Goal: Information Seeking & Learning: Find specific fact

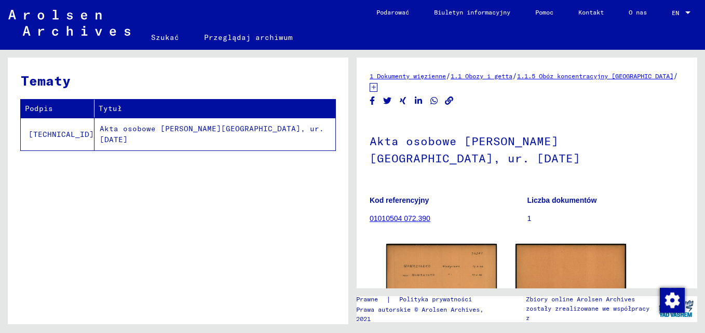
click at [153, 130] on td "Akta osobowe [PERSON_NAME][GEOGRAPHIC_DATA], ur. [DATE]" at bounding box center [215, 134] width 241 height 33
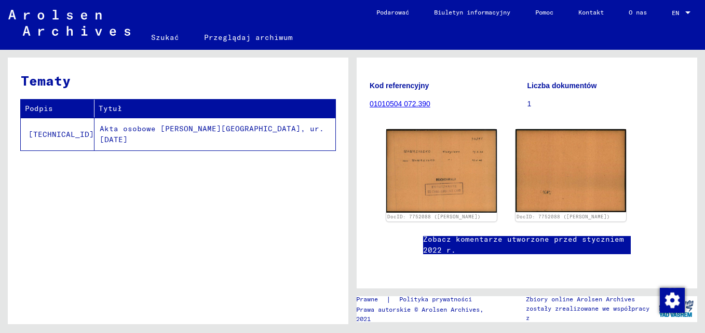
scroll to position [156, 0]
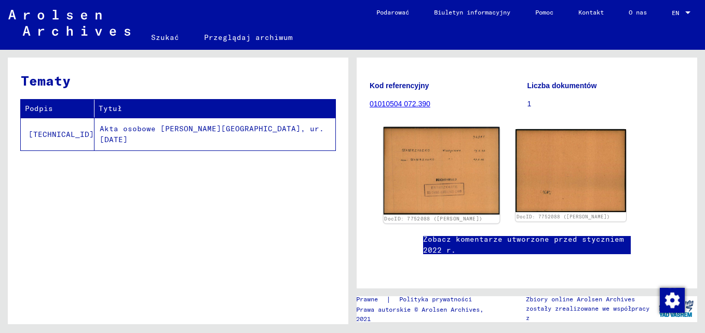
click at [474, 133] on img at bounding box center [442, 171] width 116 height 88
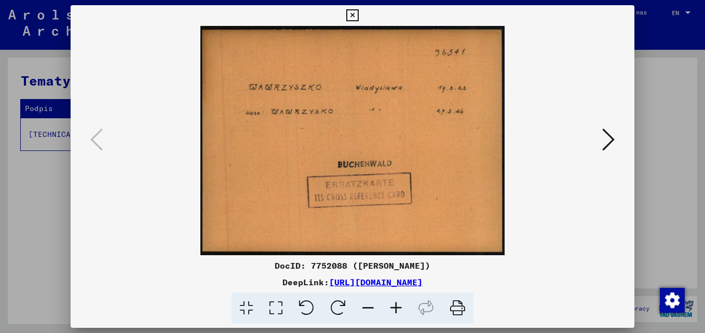
click at [612, 138] on icon at bounding box center [608, 139] width 12 height 25
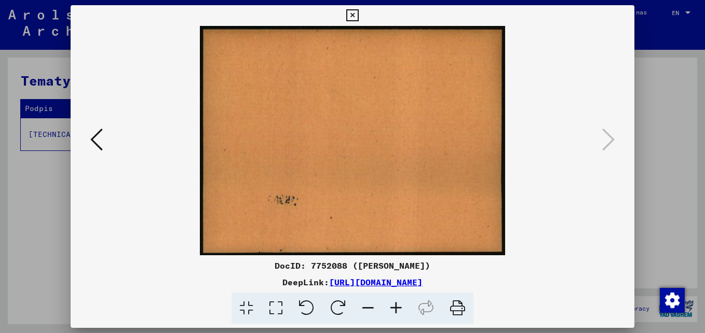
click at [669, 72] on div at bounding box center [352, 166] width 705 height 333
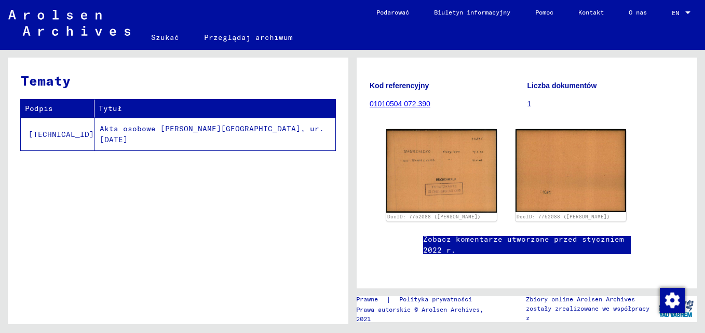
click at [85, 16] on img at bounding box center [69, 23] width 122 height 26
click at [167, 36] on link "Szukać" at bounding box center [165, 37] width 53 height 25
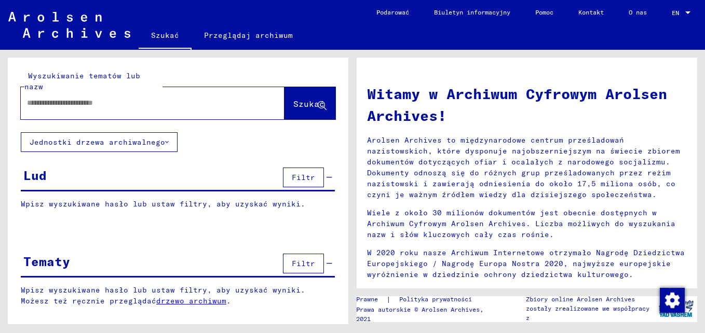
click at [191, 98] on input "text" at bounding box center [140, 103] width 226 height 11
click at [111, 98] on input "**********" at bounding box center [140, 103] width 226 height 11
type input "**********"
click at [300, 99] on span "Szukać" at bounding box center [308, 104] width 31 height 10
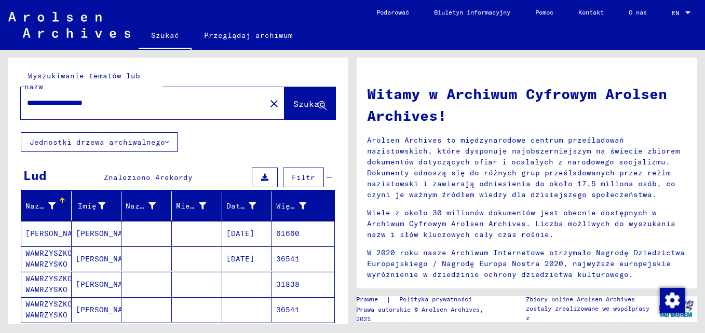
click at [44, 272] on mat-cell "WAWRZYSZKO WAWRZYSKO" at bounding box center [46, 284] width 50 height 25
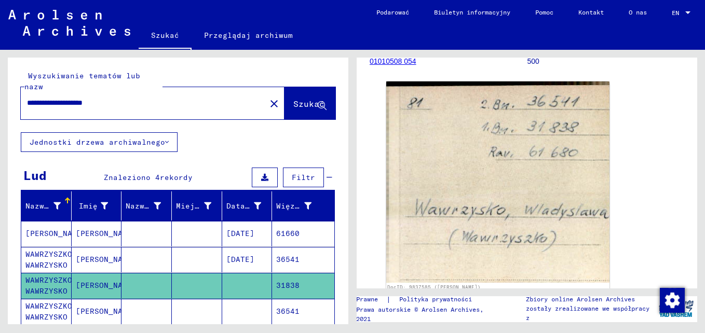
scroll to position [124, 0]
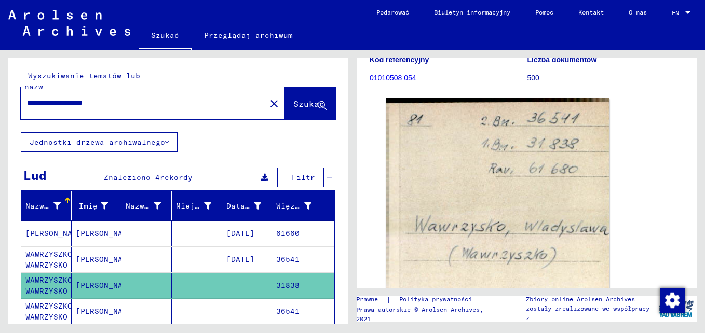
click at [234, 247] on mat-cell "[DATE]" at bounding box center [247, 259] width 50 height 25
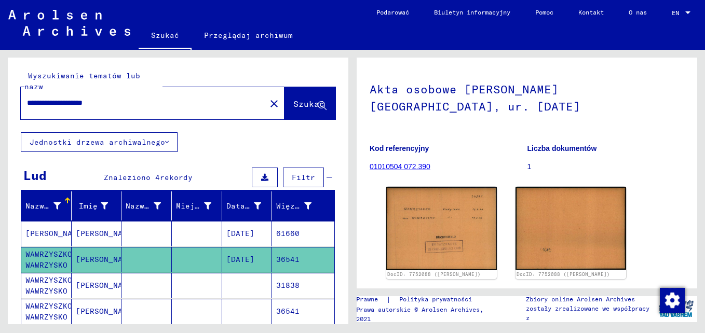
click at [237, 221] on mat-cell "[DATE]" at bounding box center [247, 233] width 50 height 25
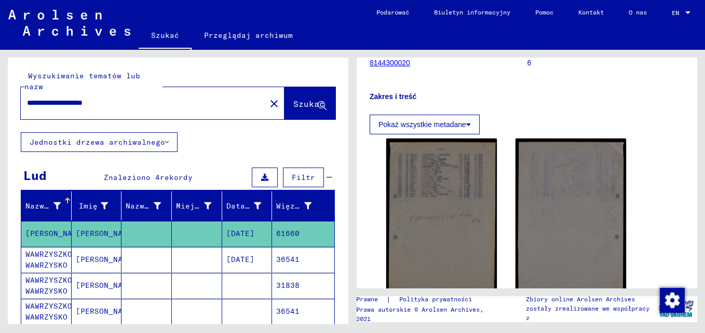
scroll to position [208, 0]
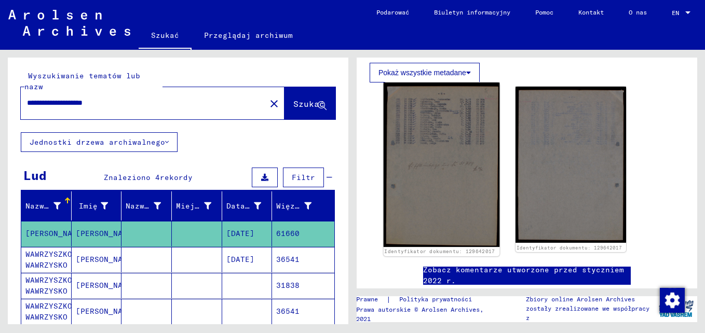
click at [455, 152] on img at bounding box center [442, 165] width 116 height 165
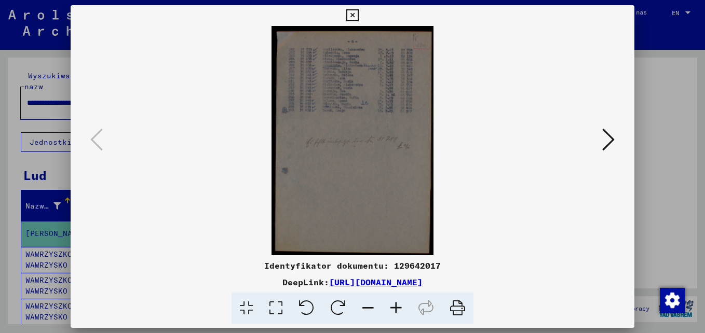
click at [335, 143] on img at bounding box center [352, 141] width 493 height 230
click at [367, 168] on img at bounding box center [352, 141] width 493 height 230
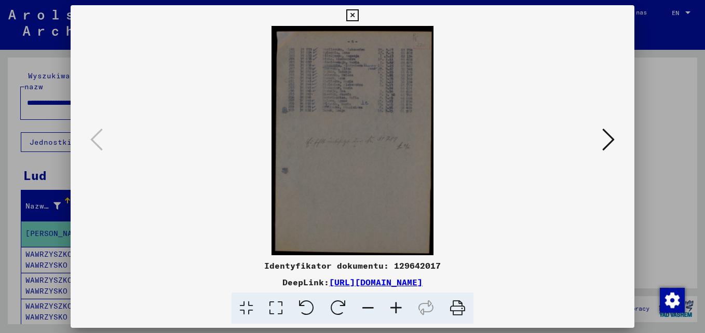
click at [394, 307] on icon at bounding box center [396, 309] width 28 height 32
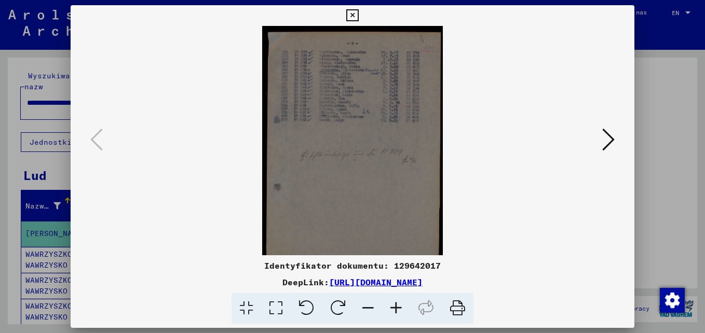
click at [394, 307] on icon at bounding box center [396, 309] width 28 height 32
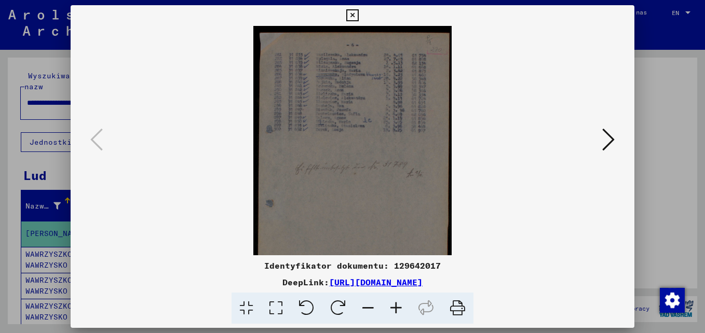
click at [394, 307] on icon at bounding box center [396, 309] width 28 height 32
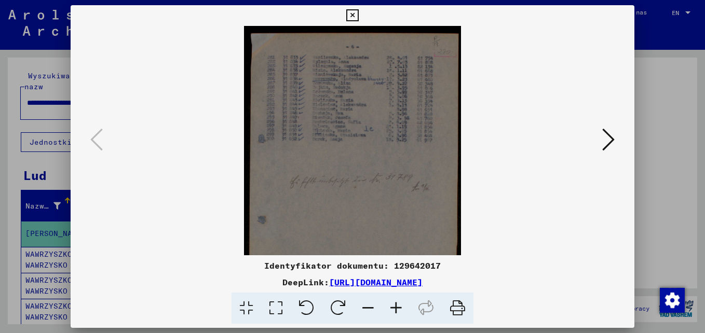
click at [394, 307] on icon at bounding box center [396, 309] width 28 height 32
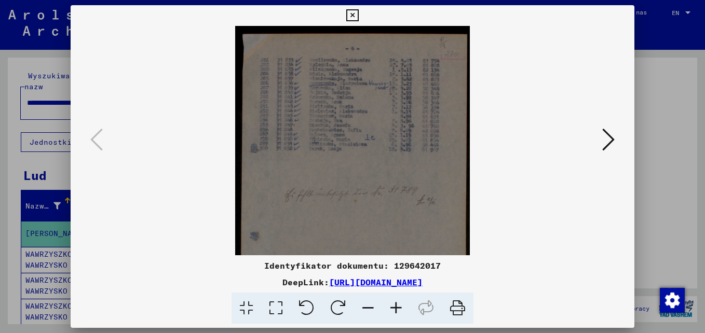
click at [394, 307] on icon at bounding box center [396, 309] width 28 height 32
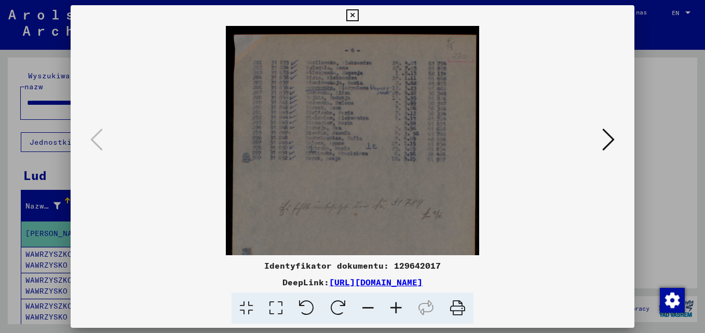
click at [394, 307] on icon at bounding box center [396, 309] width 28 height 32
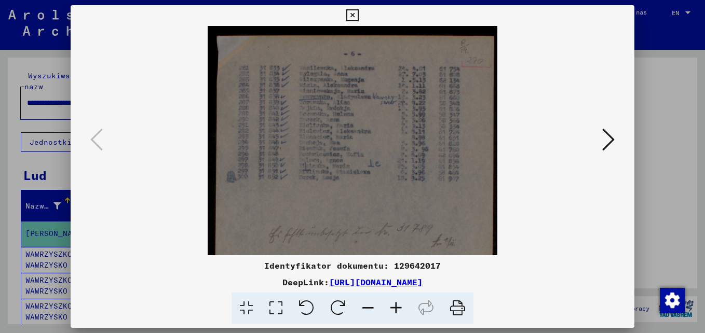
click at [394, 307] on icon at bounding box center [396, 309] width 28 height 32
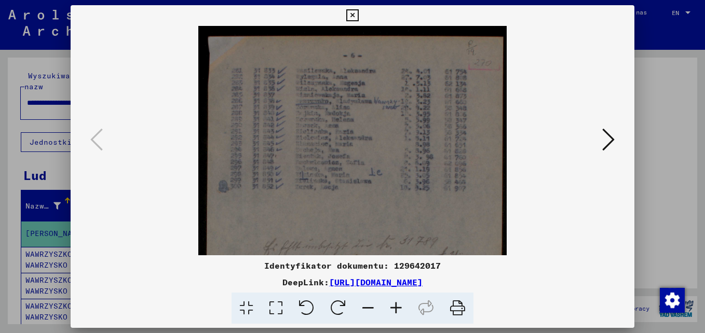
click at [394, 307] on icon at bounding box center [396, 309] width 28 height 32
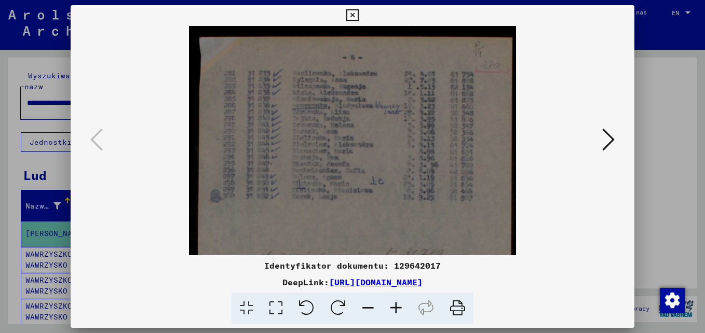
click at [394, 307] on icon at bounding box center [396, 309] width 28 height 32
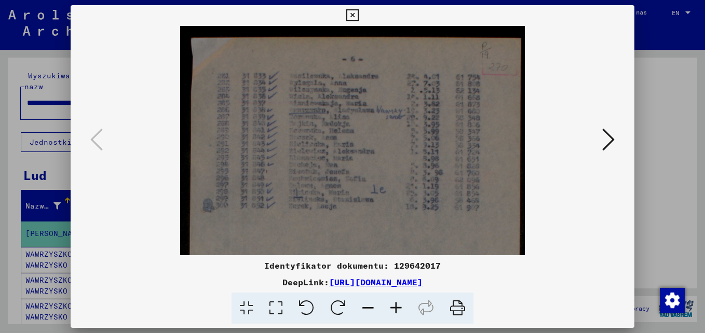
click at [394, 307] on icon at bounding box center [396, 309] width 28 height 32
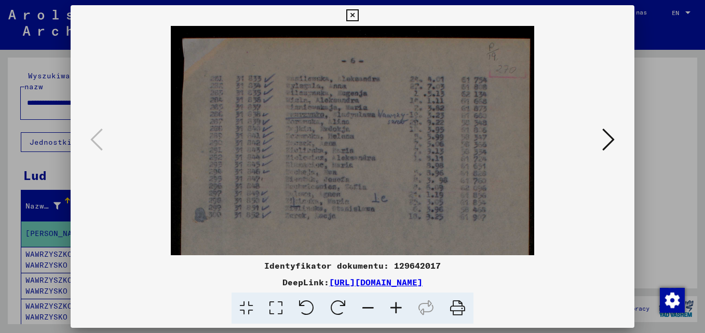
click at [394, 307] on icon at bounding box center [396, 309] width 28 height 32
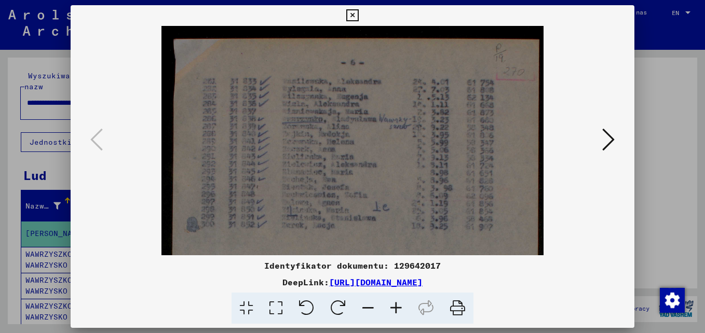
click at [394, 307] on icon at bounding box center [396, 309] width 28 height 32
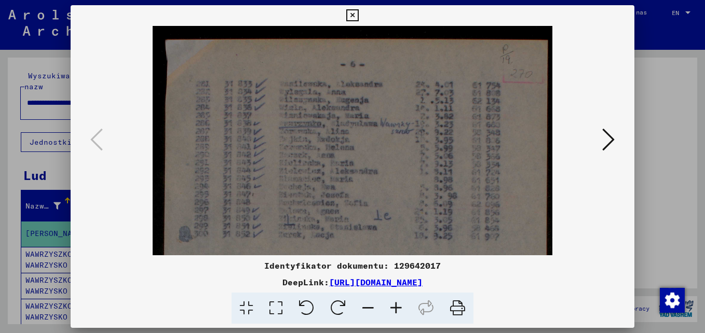
click at [394, 307] on icon at bounding box center [396, 309] width 28 height 32
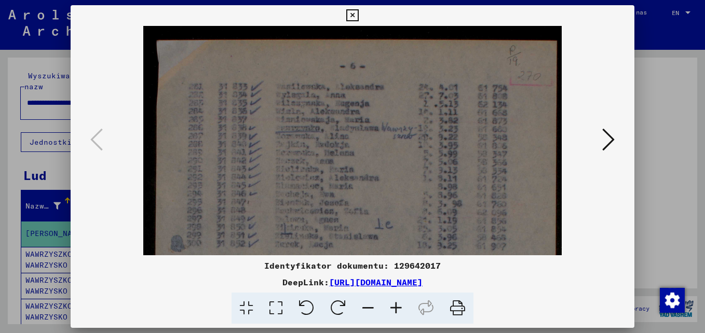
click at [608, 138] on icon at bounding box center [608, 139] width 12 height 25
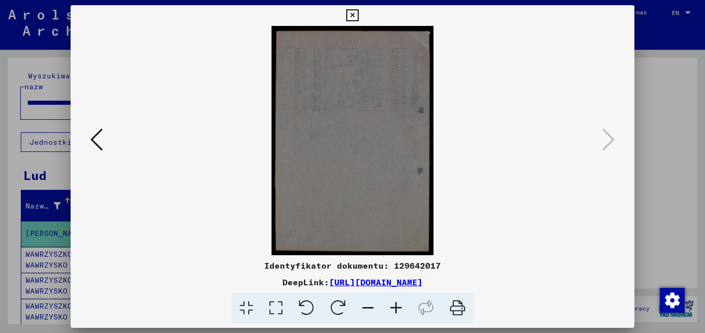
click at [650, 92] on div at bounding box center [352, 166] width 705 height 333
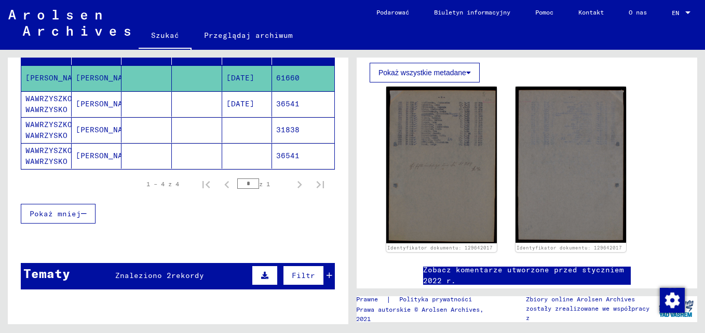
scroll to position [104, 0]
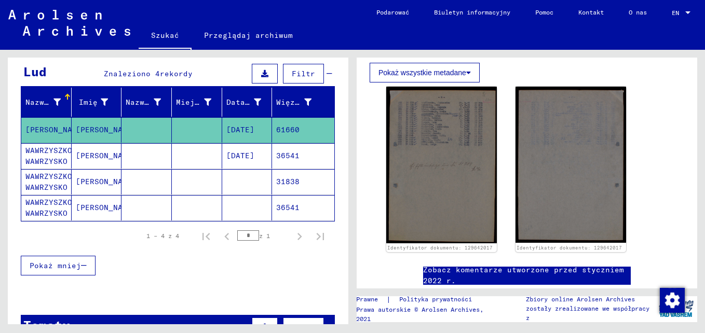
click at [475, 70] on button "Pokaż wszystkie metadane" at bounding box center [425, 73] width 110 height 20
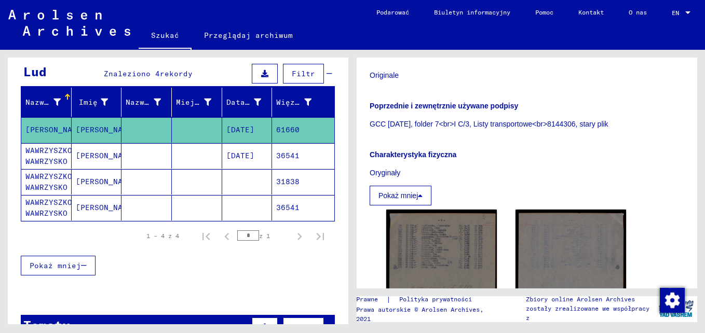
click at [468, 71] on p "Originale" at bounding box center [527, 75] width 315 height 11
click at [415, 197] on font "Pokaż mniej" at bounding box center [398, 196] width 39 height 8
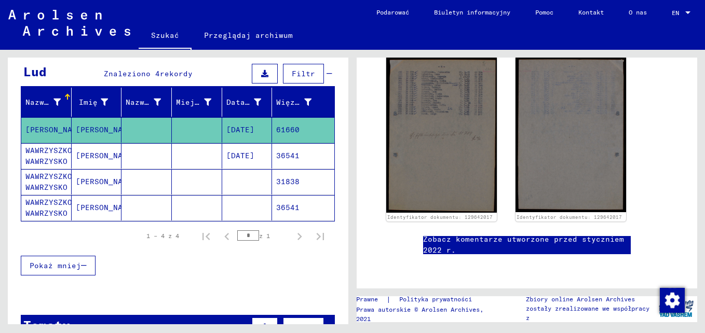
scroll to position [52, 0]
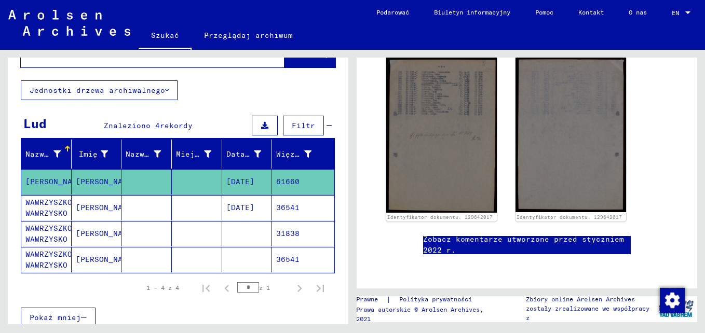
click at [283, 248] on mat-cell "36541" at bounding box center [303, 259] width 62 height 25
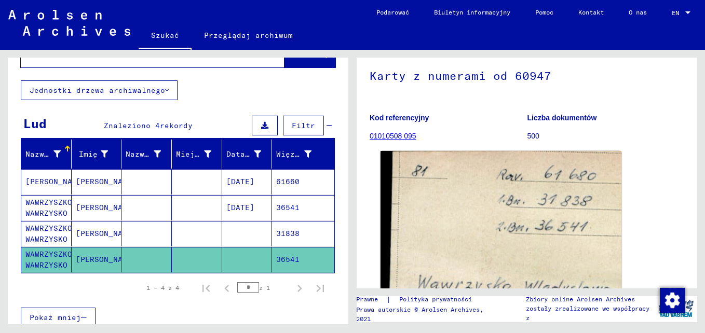
scroll to position [65, 0]
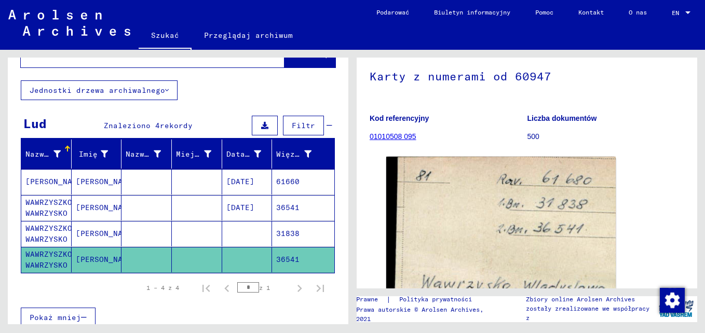
click at [405, 137] on link "01010508 095" at bounding box center [393, 136] width 47 height 8
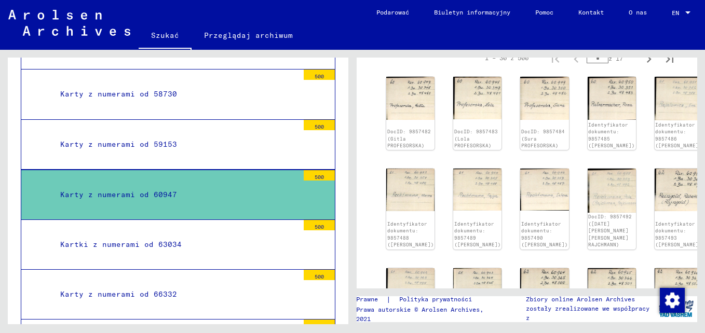
scroll to position [156, 0]
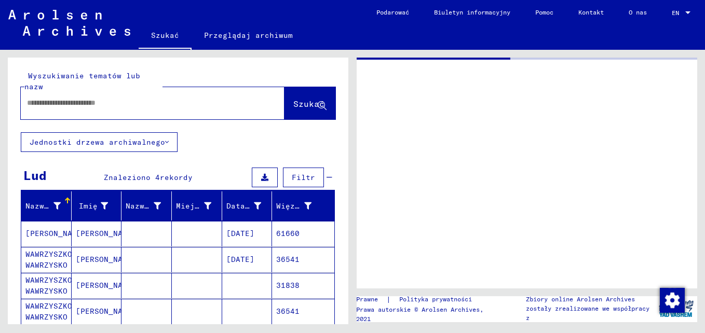
type input "*******"
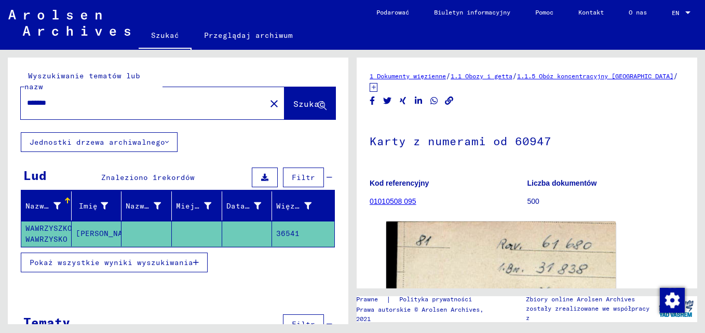
click at [183, 258] on span "Pokaż wszystkie wyniki wyszukiwania" at bounding box center [112, 262] width 164 height 9
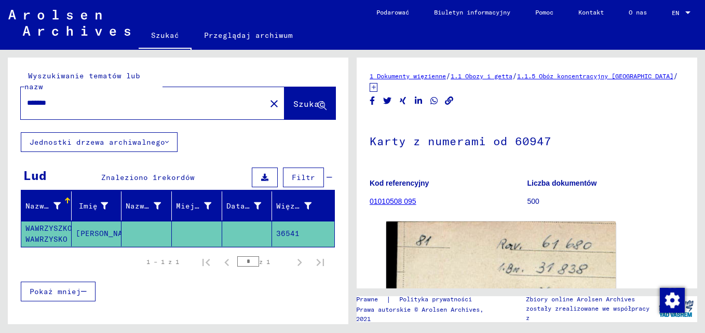
drag, startPoint x: 262, startPoint y: 91, endPoint x: 240, endPoint y: 91, distance: 21.8
click at [268, 98] on mat-icon "close" at bounding box center [274, 104] width 12 height 12
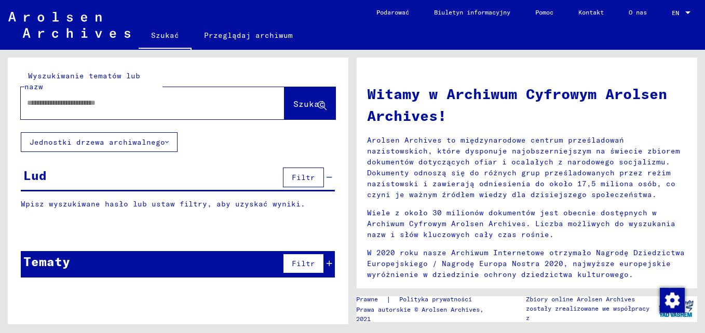
click at [139, 91] on div at bounding box center [137, 102] width 233 height 23
click at [139, 98] on input "text" at bounding box center [140, 103] width 226 height 11
click at [313, 99] on span "Szukać" at bounding box center [308, 104] width 31 height 10
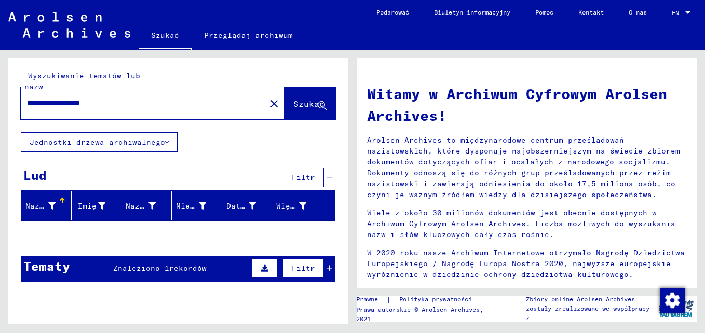
drag, startPoint x: 131, startPoint y: 93, endPoint x: 78, endPoint y: 97, distance: 53.1
click at [78, 98] on input "**********" at bounding box center [140, 103] width 226 height 11
click at [293, 99] on span "Szukać" at bounding box center [308, 104] width 31 height 10
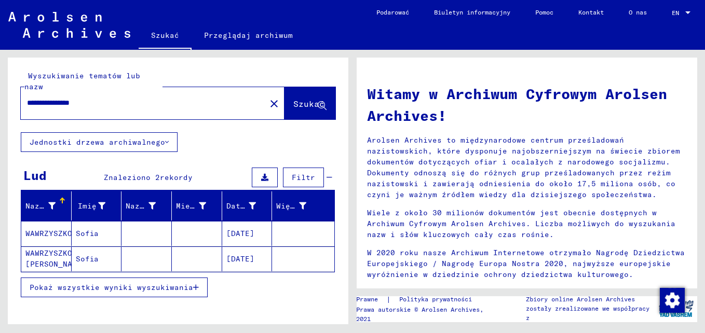
click at [49, 247] on mat-cell "WAWRZYSZKO [PERSON_NAME]" at bounding box center [46, 259] width 50 height 25
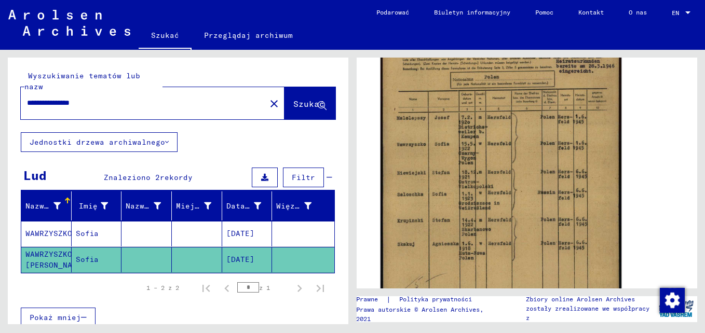
scroll to position [260, 0]
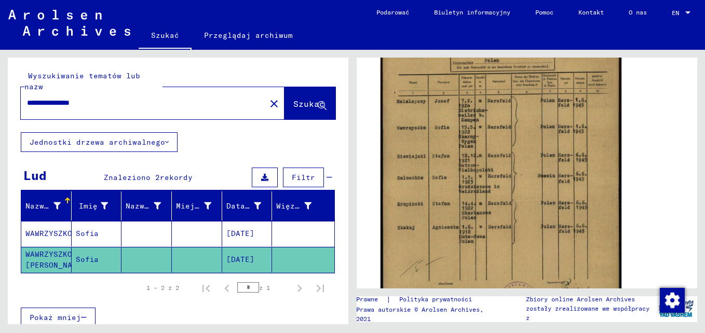
click at [471, 184] on img at bounding box center [501, 156] width 241 height 340
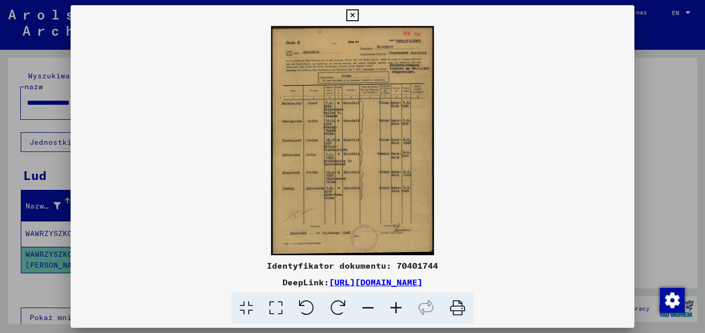
click at [336, 185] on img at bounding box center [353, 141] width 564 height 230
click at [402, 307] on icon at bounding box center [396, 309] width 28 height 32
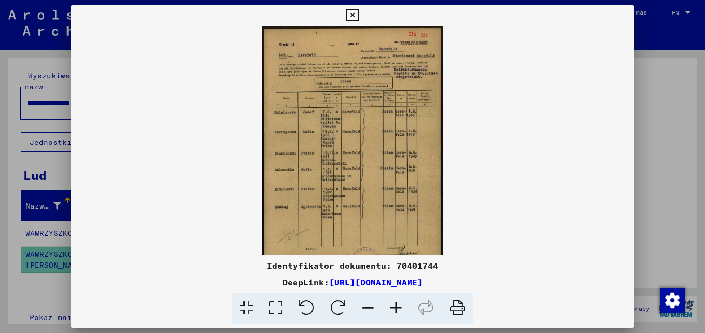
click at [400, 307] on icon at bounding box center [396, 309] width 28 height 32
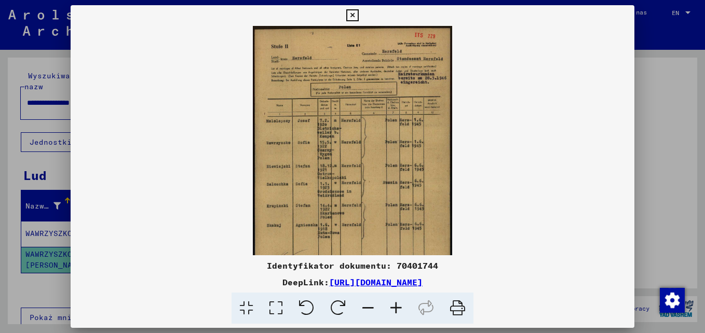
click at [400, 307] on icon at bounding box center [396, 309] width 28 height 32
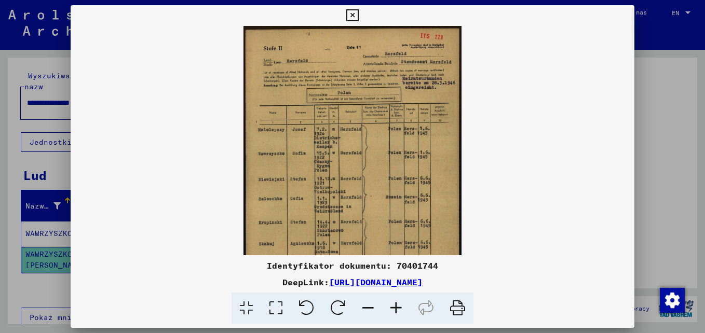
click at [400, 307] on icon at bounding box center [396, 309] width 28 height 32
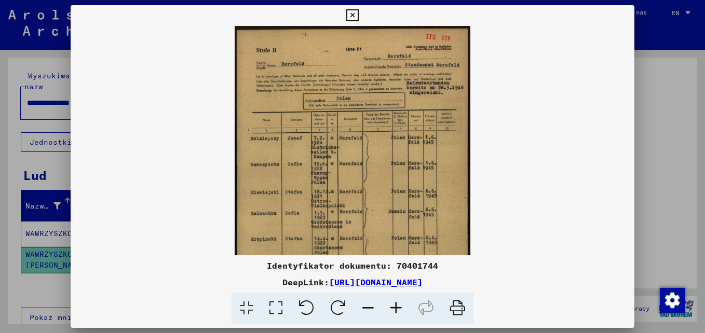
click at [400, 307] on icon at bounding box center [396, 309] width 28 height 32
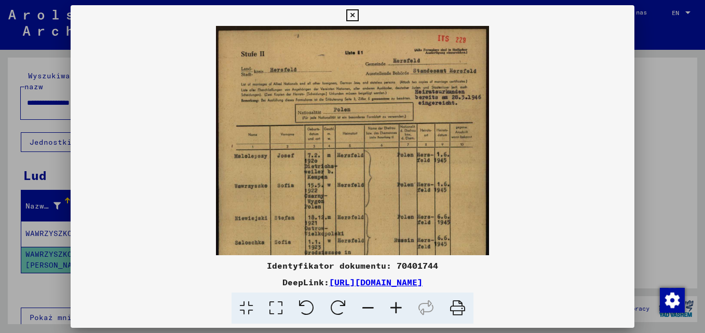
click at [400, 307] on icon at bounding box center [396, 309] width 28 height 32
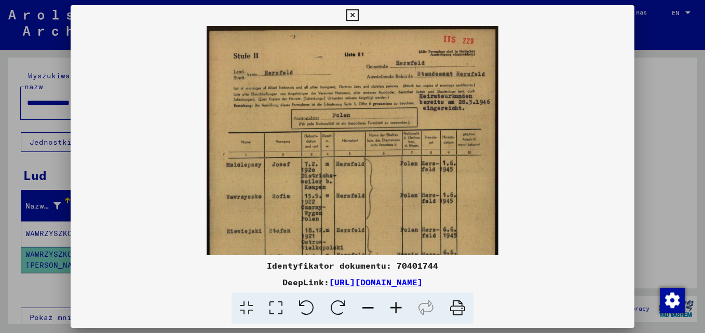
click at [400, 307] on icon at bounding box center [396, 309] width 28 height 32
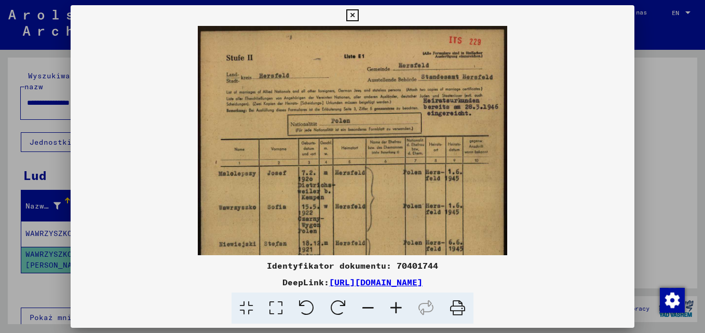
click at [400, 307] on icon at bounding box center [396, 309] width 28 height 32
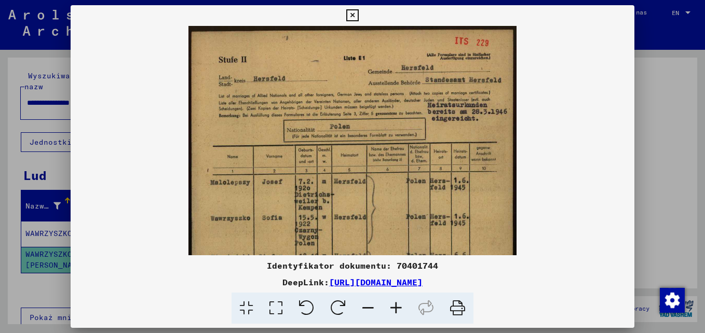
click at [400, 307] on icon at bounding box center [396, 309] width 28 height 32
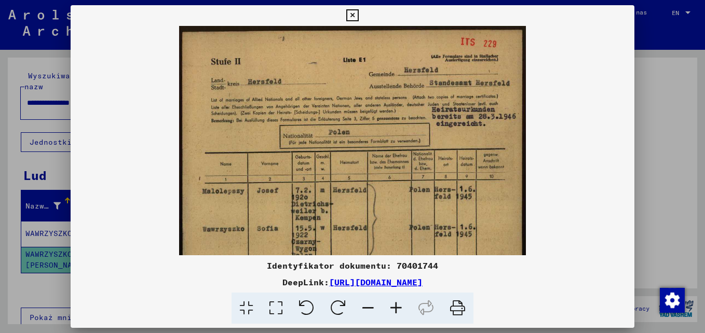
click at [400, 307] on icon at bounding box center [396, 309] width 28 height 32
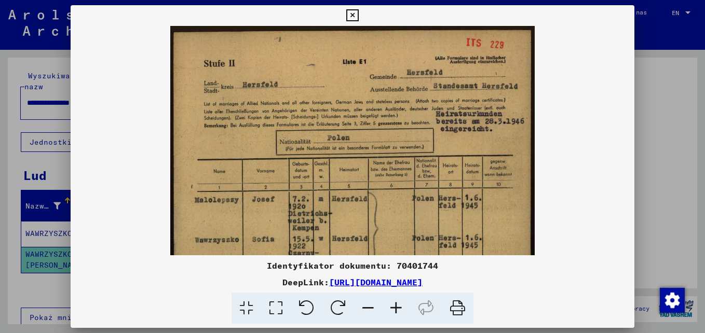
click at [400, 307] on icon at bounding box center [396, 309] width 28 height 32
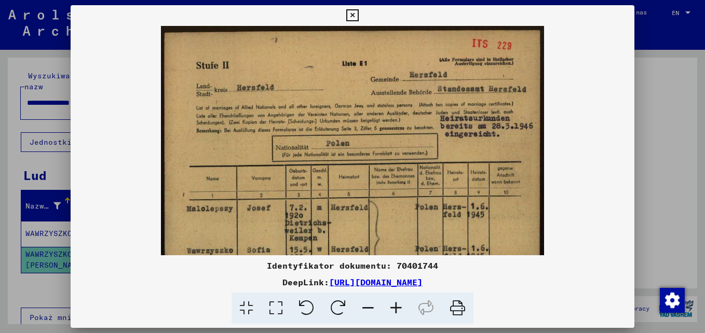
click at [400, 307] on icon at bounding box center [396, 309] width 28 height 32
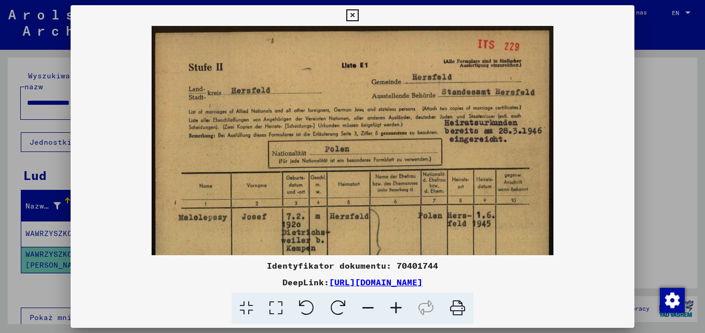
click at [400, 307] on icon at bounding box center [396, 309] width 28 height 32
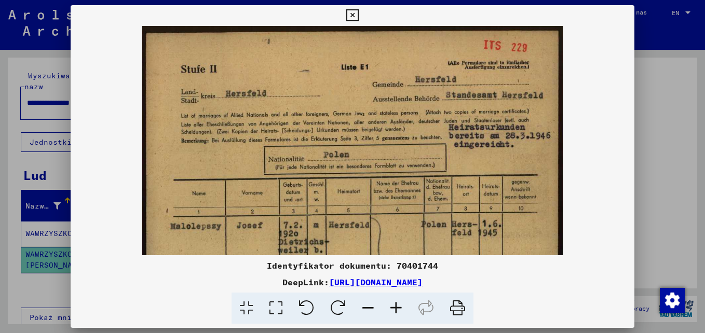
drag, startPoint x: 693, startPoint y: 140, endPoint x: 702, endPoint y: 198, distance: 59.3
click at [702, 198] on div at bounding box center [352, 166] width 705 height 333
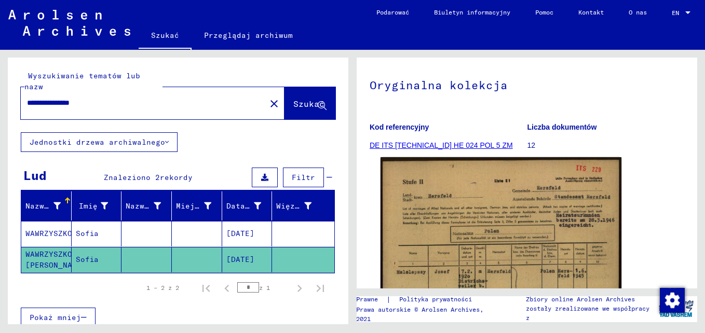
scroll to position [104, 0]
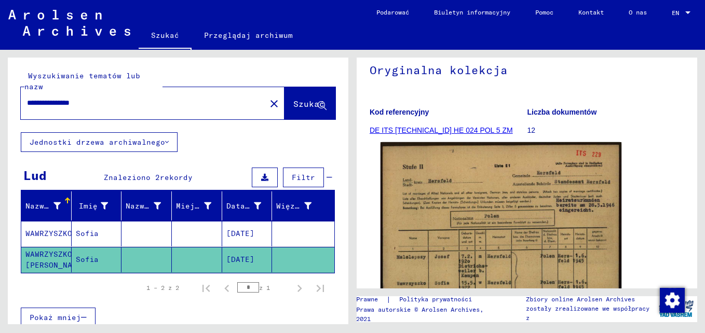
click at [499, 200] on img at bounding box center [501, 312] width 241 height 340
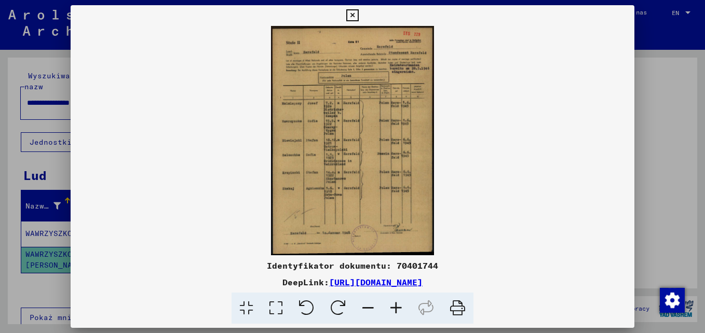
click at [397, 304] on icon at bounding box center [396, 309] width 28 height 32
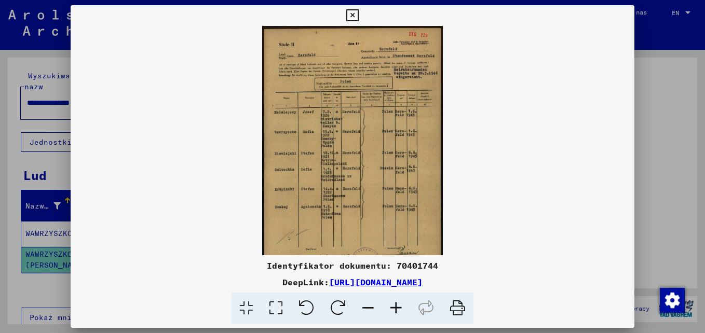
click at [397, 304] on icon at bounding box center [396, 309] width 28 height 32
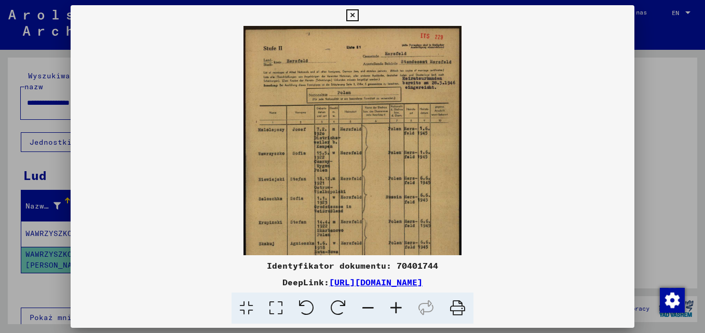
click at [397, 304] on icon at bounding box center [396, 309] width 28 height 32
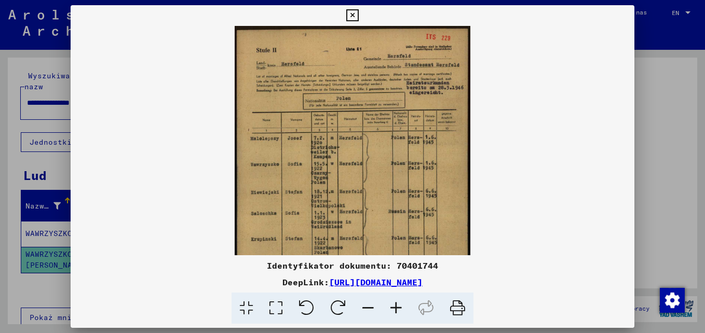
click at [397, 304] on icon at bounding box center [396, 309] width 28 height 32
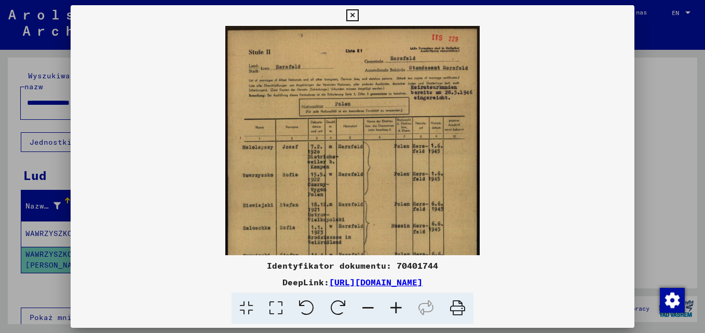
click at [402, 304] on icon at bounding box center [396, 309] width 28 height 32
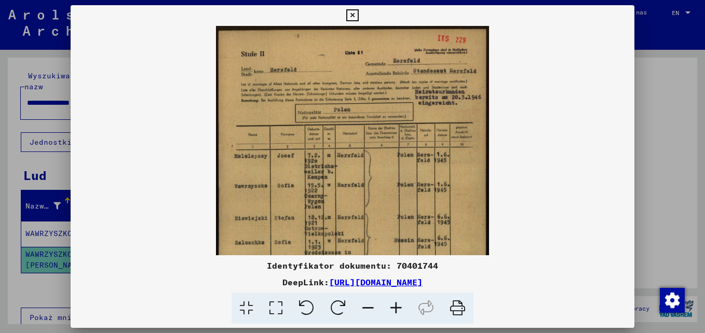
click at [402, 304] on icon at bounding box center [396, 309] width 28 height 32
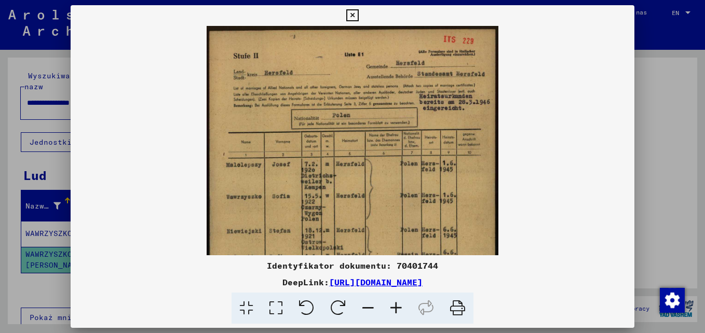
click at [402, 304] on icon at bounding box center [396, 309] width 28 height 32
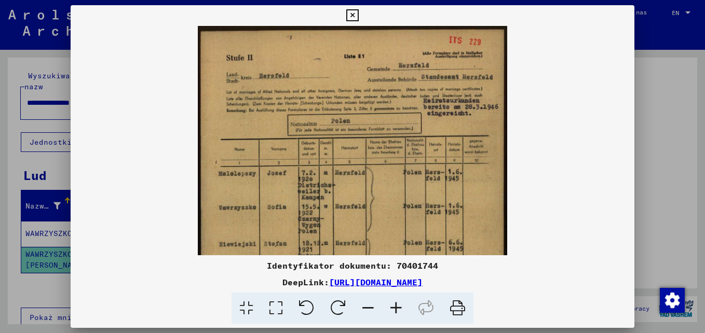
click at [668, 123] on div at bounding box center [352, 166] width 705 height 333
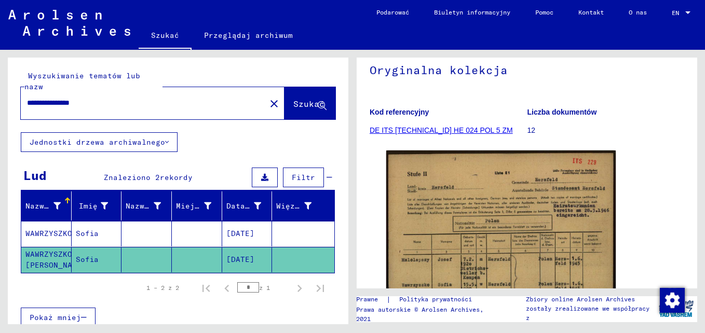
click at [45, 221] on mat-cell "WAWRZYSZKO" at bounding box center [46, 233] width 50 height 25
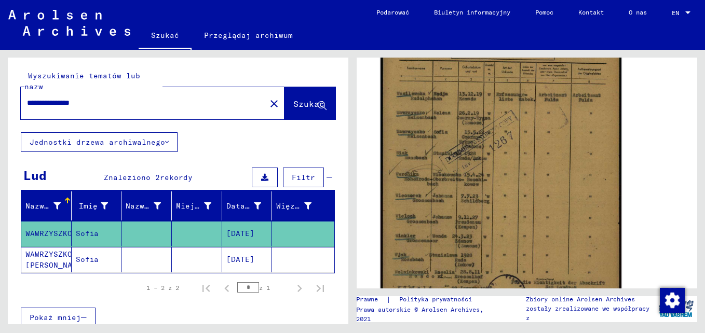
scroll to position [208, 0]
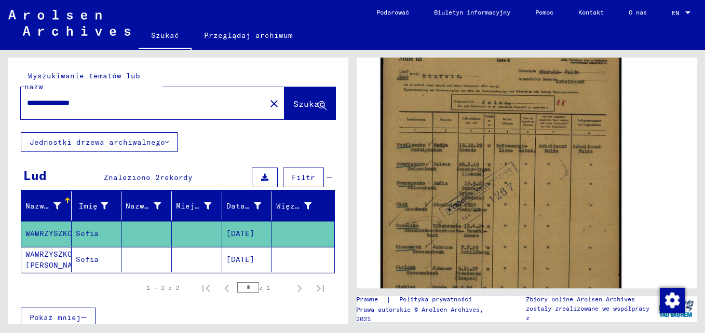
click at [468, 209] on img at bounding box center [501, 206] width 241 height 337
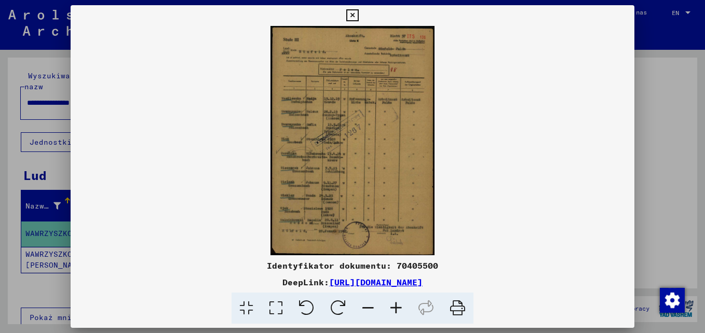
click at [395, 305] on icon at bounding box center [396, 309] width 28 height 32
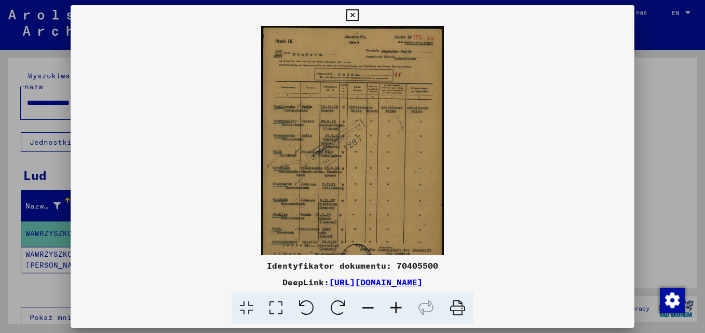
click at [395, 305] on icon at bounding box center [396, 309] width 28 height 32
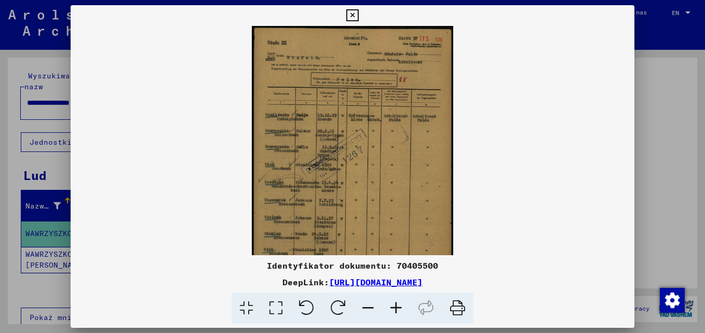
click at [395, 305] on icon at bounding box center [396, 309] width 28 height 32
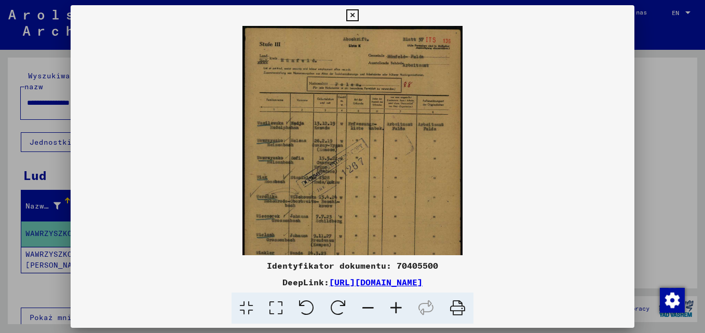
click at [395, 305] on icon at bounding box center [396, 309] width 28 height 32
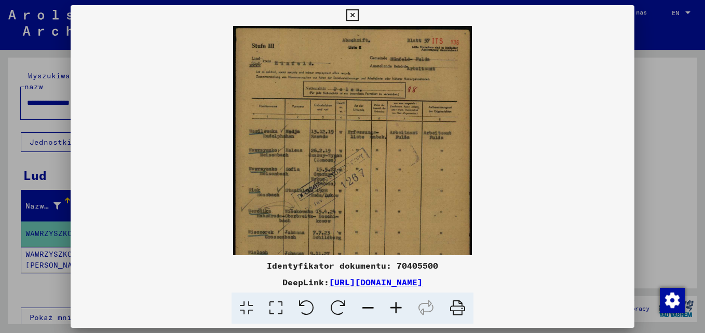
click at [395, 305] on icon at bounding box center [396, 309] width 28 height 32
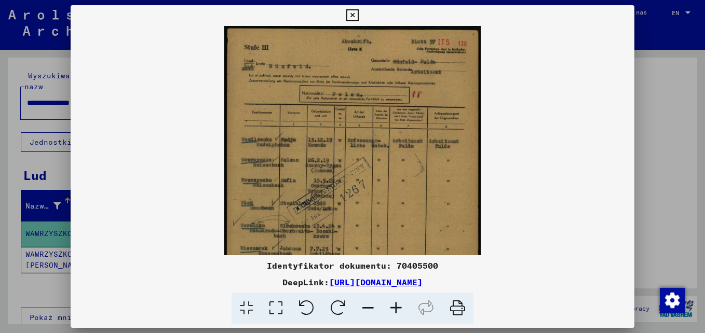
click at [395, 305] on icon at bounding box center [396, 309] width 28 height 32
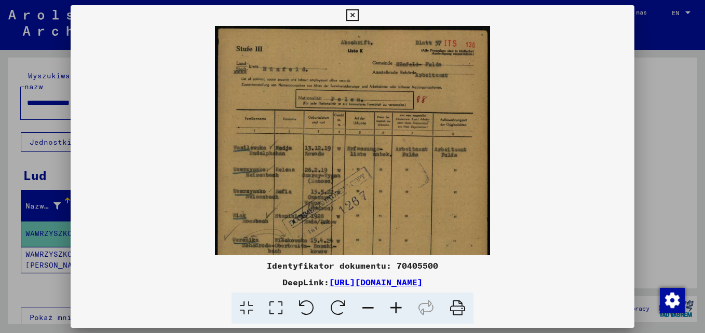
click at [395, 305] on icon at bounding box center [396, 309] width 28 height 32
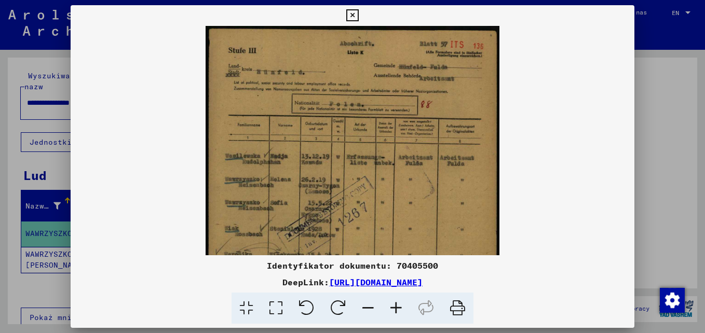
click at [395, 305] on icon at bounding box center [396, 309] width 28 height 32
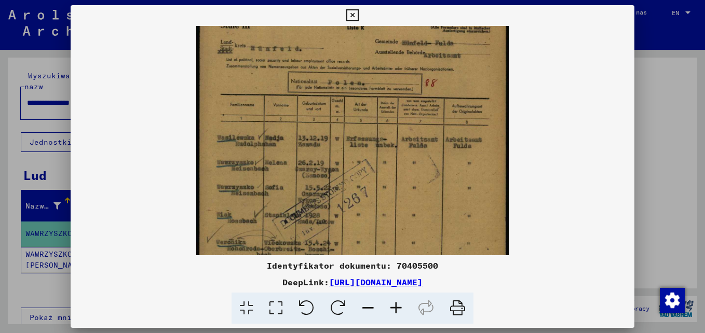
scroll to position [7, 0]
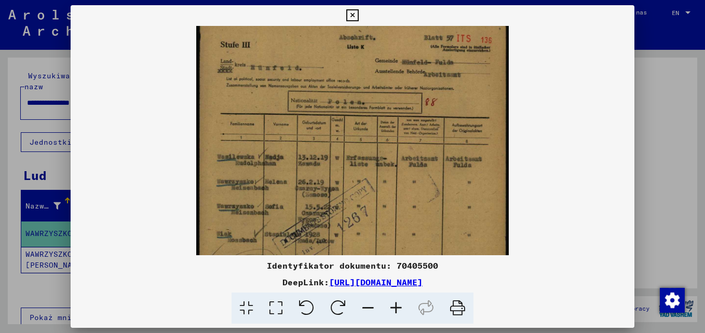
drag, startPoint x: 272, startPoint y: 206, endPoint x: 324, endPoint y: 199, distance: 53.0
click at [324, 199] on img at bounding box center [352, 237] width 313 height 437
click at [659, 99] on div at bounding box center [352, 166] width 705 height 333
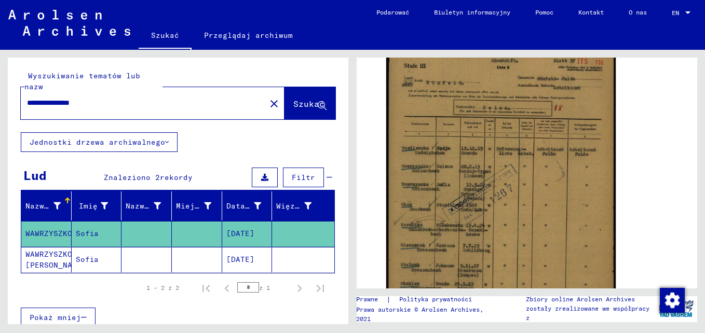
drag, startPoint x: 122, startPoint y: 87, endPoint x: 77, endPoint y: 88, distance: 44.7
click at [77, 98] on input "**********" at bounding box center [143, 103] width 233 height 11
click at [298, 99] on span "Szukać" at bounding box center [308, 104] width 31 height 10
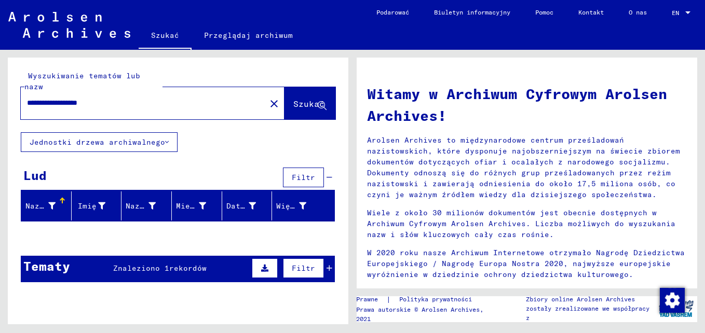
drag, startPoint x: 143, startPoint y: 96, endPoint x: 76, endPoint y: 94, distance: 66.5
click at [76, 98] on input "**********" at bounding box center [140, 103] width 226 height 11
click at [301, 99] on span "Szukać" at bounding box center [308, 104] width 31 height 10
drag, startPoint x: 134, startPoint y: 90, endPoint x: 77, endPoint y: 92, distance: 56.6
click at [77, 98] on input "**********" at bounding box center [140, 103] width 226 height 11
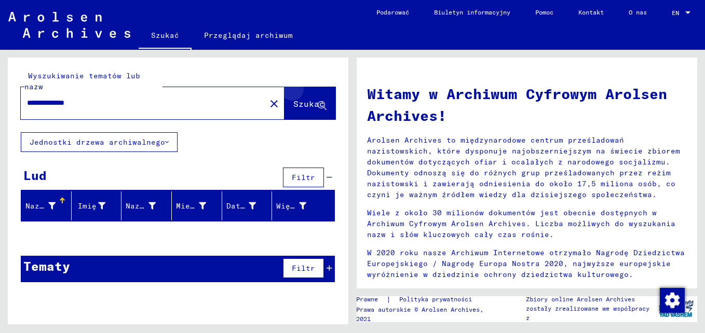
click at [334, 91] on button "Szukać" at bounding box center [310, 103] width 51 height 32
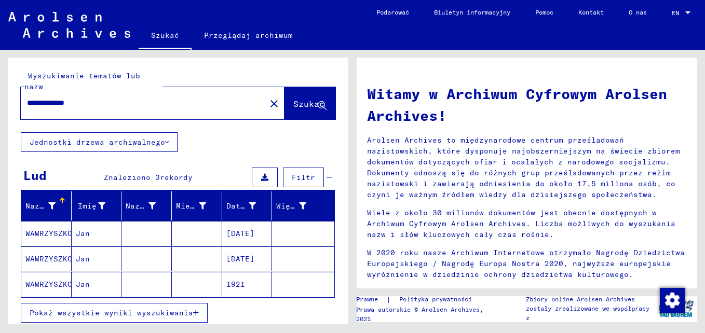
click at [54, 272] on mat-cell "WAWRZYSZKO" at bounding box center [46, 284] width 50 height 25
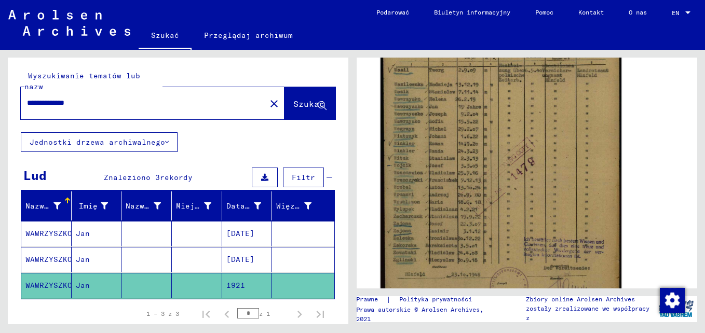
scroll to position [260, 0]
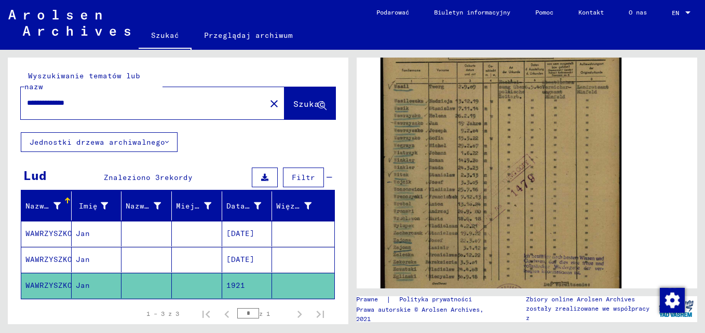
click at [457, 166] on img at bounding box center [501, 156] width 241 height 340
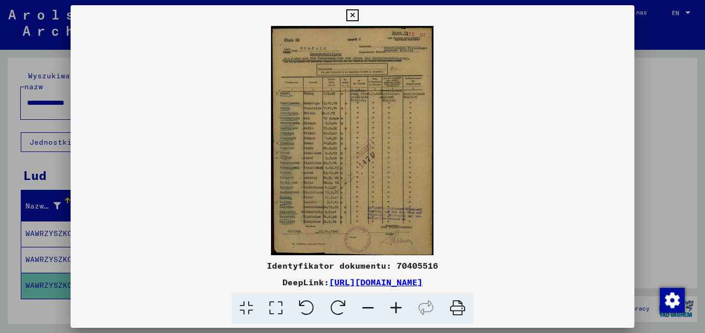
click at [396, 303] on icon at bounding box center [396, 309] width 28 height 32
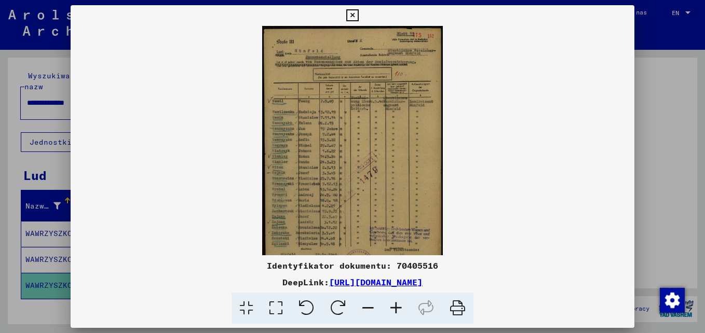
click at [396, 303] on icon at bounding box center [396, 309] width 28 height 32
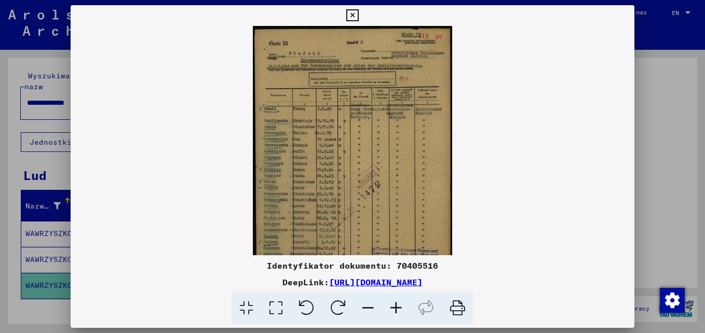
click at [396, 303] on icon at bounding box center [396, 309] width 28 height 32
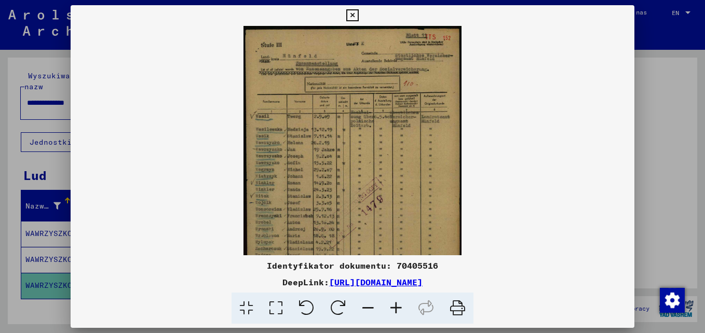
click at [396, 303] on icon at bounding box center [396, 309] width 28 height 32
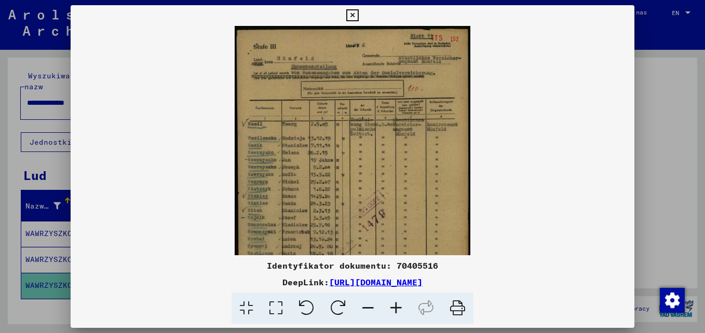
click at [396, 303] on icon at bounding box center [396, 309] width 28 height 32
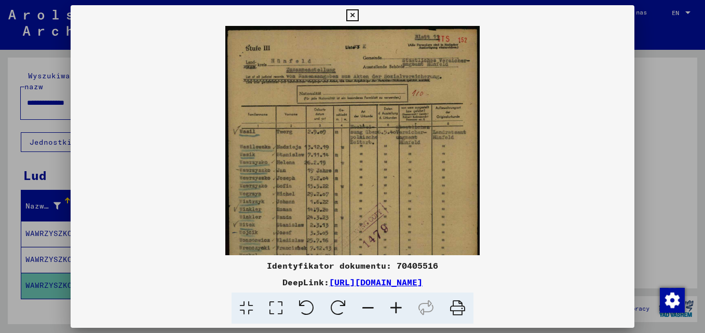
click at [396, 303] on icon at bounding box center [396, 309] width 28 height 32
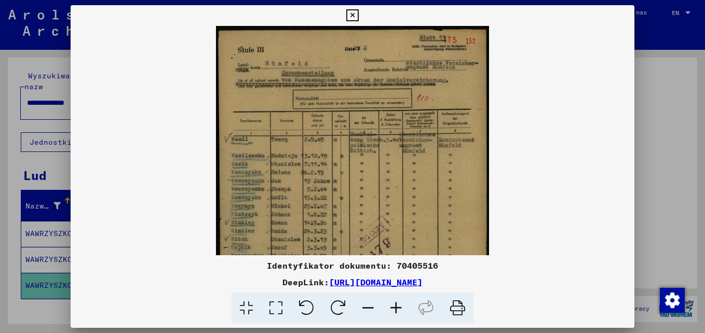
click at [396, 303] on icon at bounding box center [396, 309] width 28 height 32
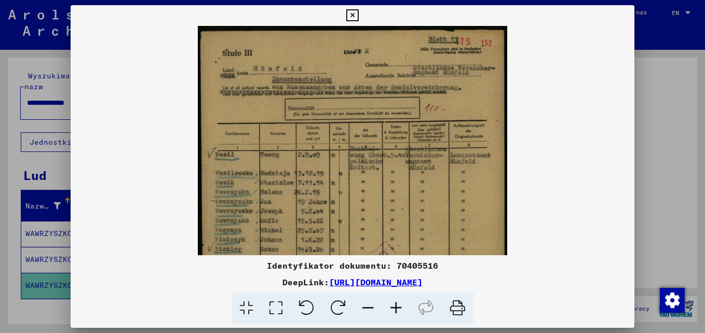
click at [396, 303] on icon at bounding box center [396, 309] width 28 height 32
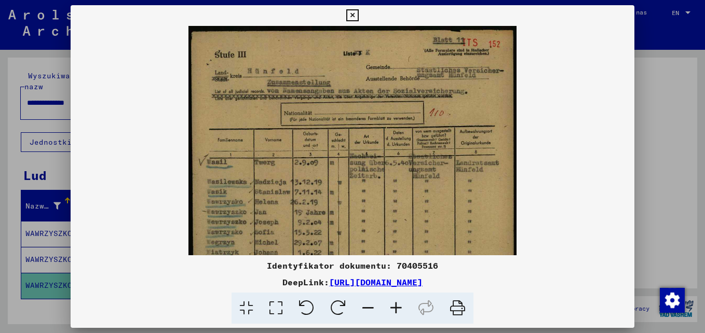
click at [672, 116] on div at bounding box center [352, 166] width 705 height 333
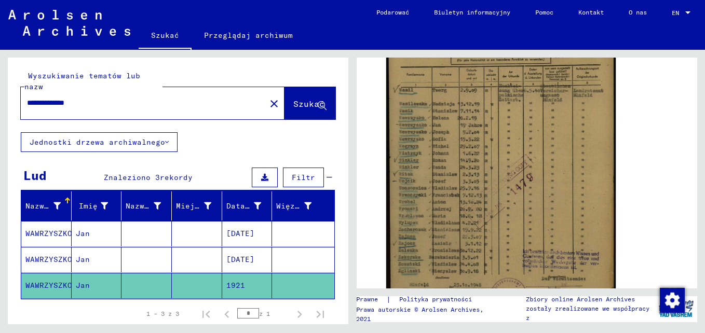
click at [53, 247] on mat-cell "WAWRZYSZKO" at bounding box center [46, 259] width 50 height 25
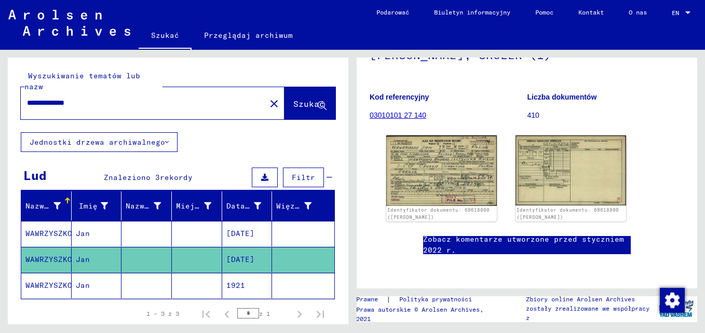
scroll to position [156, 0]
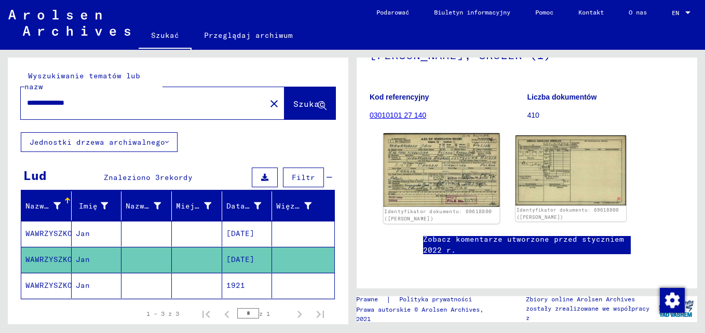
click at [433, 133] on img at bounding box center [442, 170] width 116 height 74
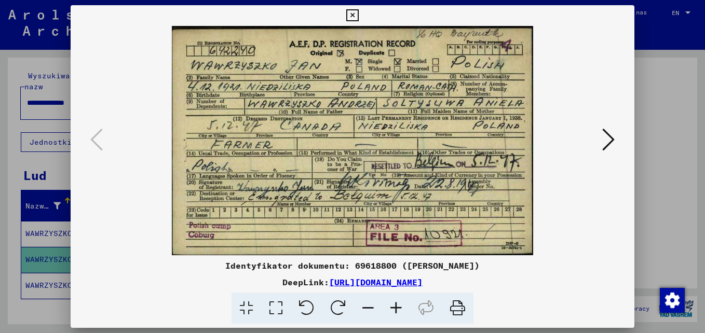
click at [608, 144] on icon at bounding box center [608, 139] width 12 height 25
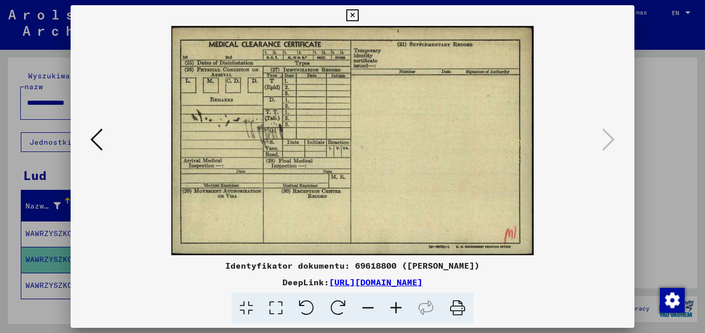
drag, startPoint x: 678, startPoint y: 105, endPoint x: 676, endPoint y: 92, distance: 13.7
click at [678, 104] on div at bounding box center [352, 166] width 705 height 333
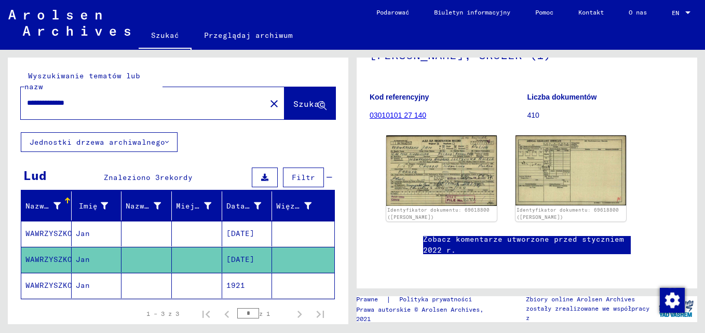
click at [49, 221] on mat-cell "WAWRZYSZKO" at bounding box center [46, 233] width 50 height 25
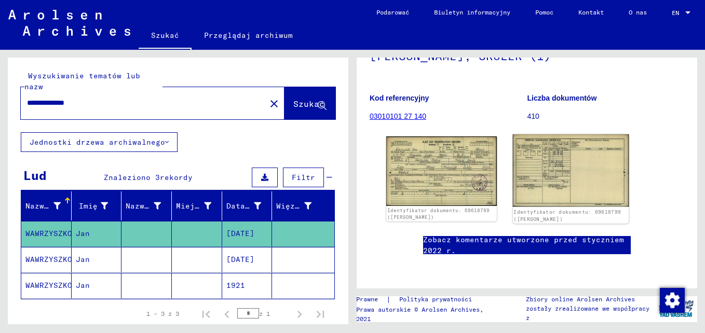
scroll to position [156, 0]
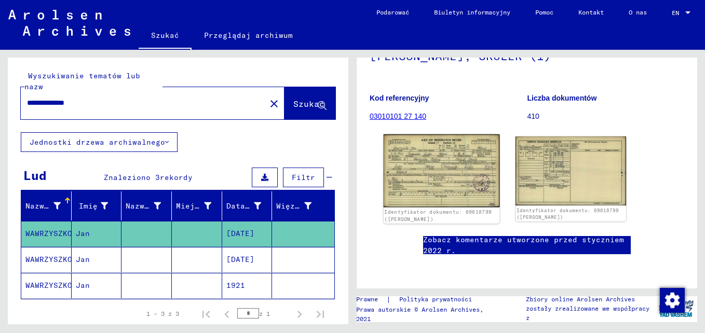
click at [458, 135] on img at bounding box center [442, 171] width 116 height 73
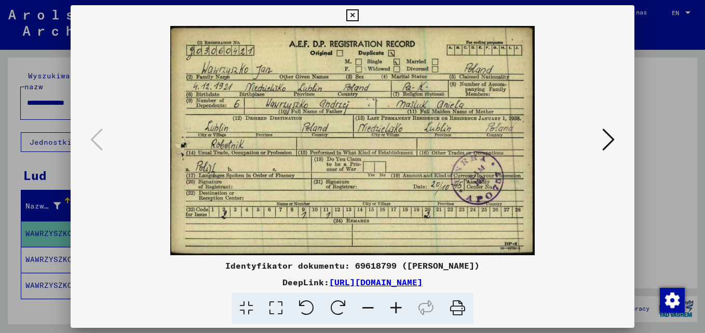
click at [611, 133] on icon at bounding box center [608, 139] width 12 height 25
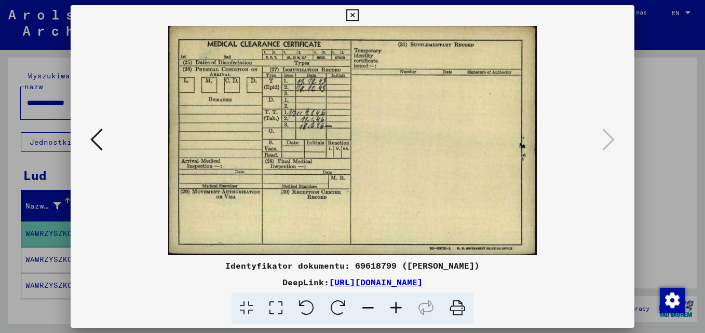
click at [665, 80] on div at bounding box center [352, 166] width 705 height 333
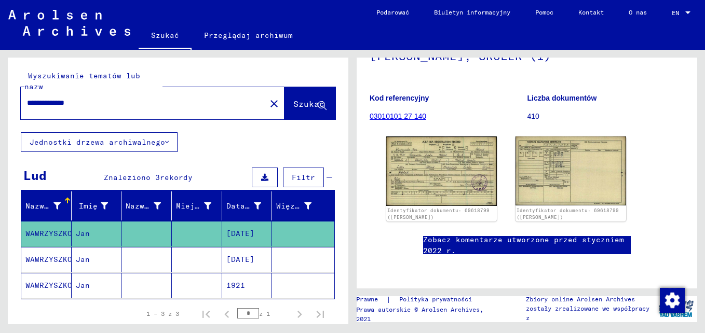
click at [57, 273] on mat-cell "WAWRZYSZKO" at bounding box center [46, 285] width 50 height 25
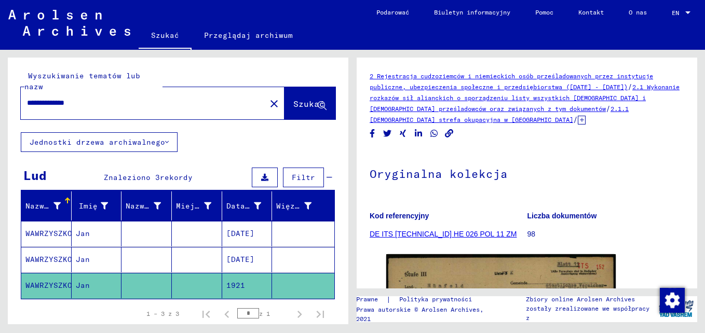
drag, startPoint x: 127, startPoint y: 93, endPoint x: 78, endPoint y: 91, distance: 48.3
click at [78, 98] on input "**********" at bounding box center [143, 103] width 233 height 11
type input "*"
click at [293, 99] on span "Szukać" at bounding box center [308, 104] width 31 height 10
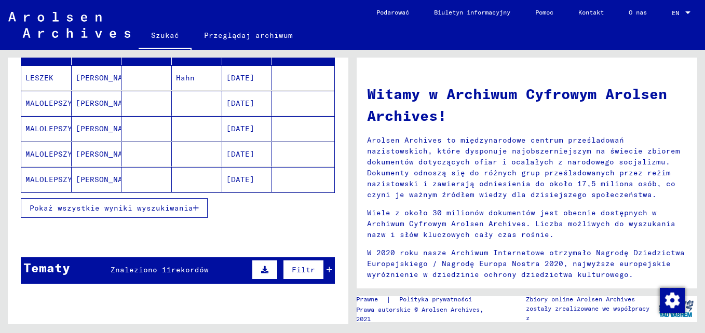
scroll to position [104, 0]
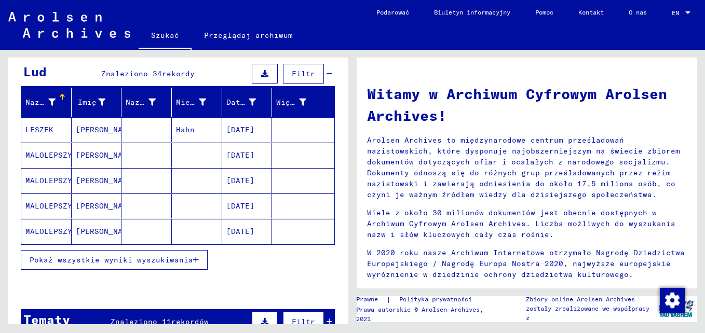
click at [57, 219] on mat-cell "MALOLEPSZY" at bounding box center [46, 231] width 50 height 25
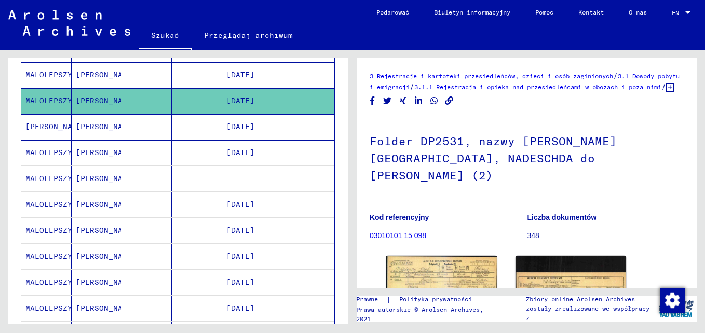
scroll to position [260, 0]
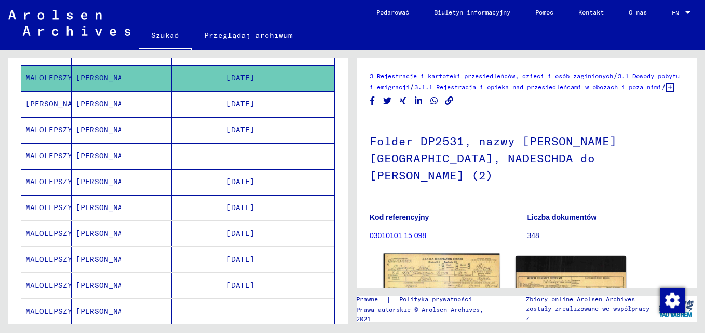
click at [444, 263] on img at bounding box center [442, 290] width 116 height 73
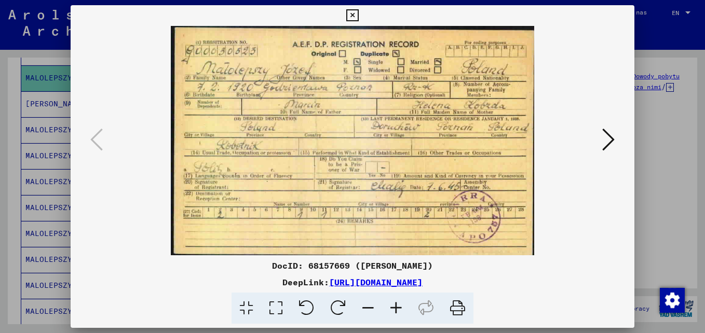
click at [611, 138] on icon at bounding box center [608, 139] width 12 height 25
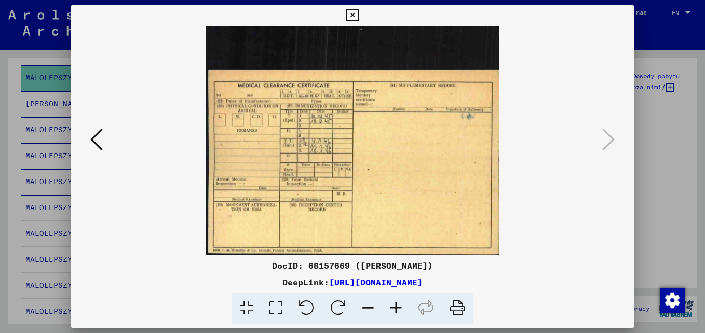
click at [398, 302] on icon at bounding box center [396, 309] width 28 height 32
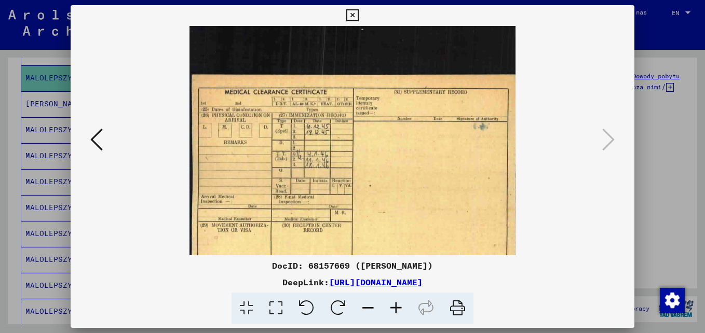
click at [397, 302] on icon at bounding box center [396, 309] width 28 height 32
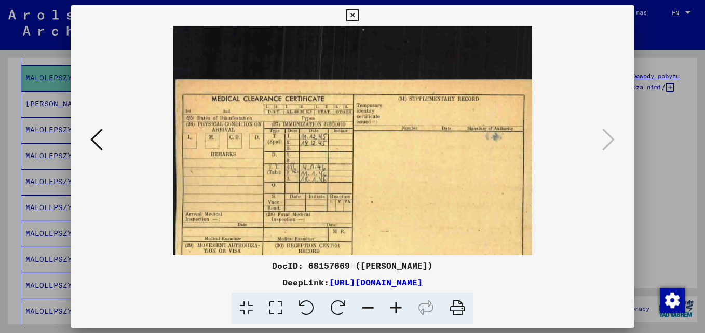
click at [396, 302] on icon at bounding box center [396, 309] width 28 height 32
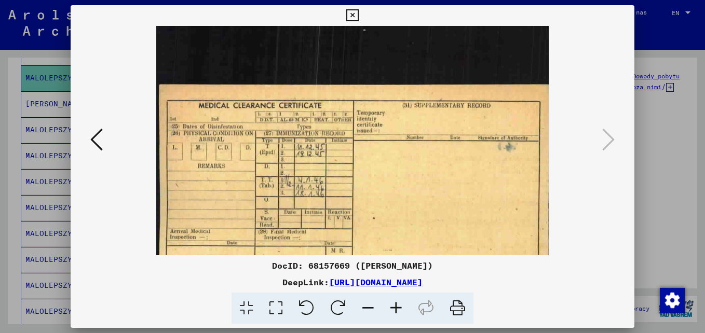
click at [395, 302] on icon at bounding box center [396, 309] width 28 height 32
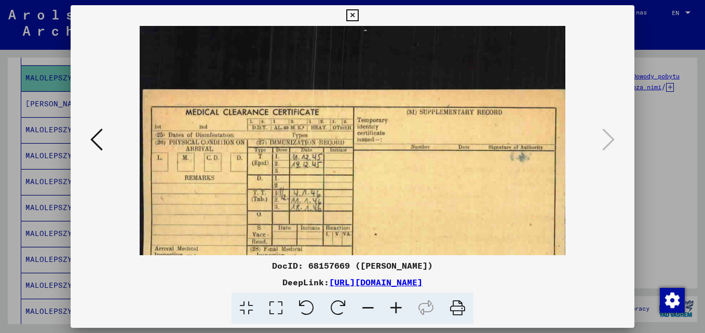
click at [395, 302] on icon at bounding box center [396, 309] width 28 height 32
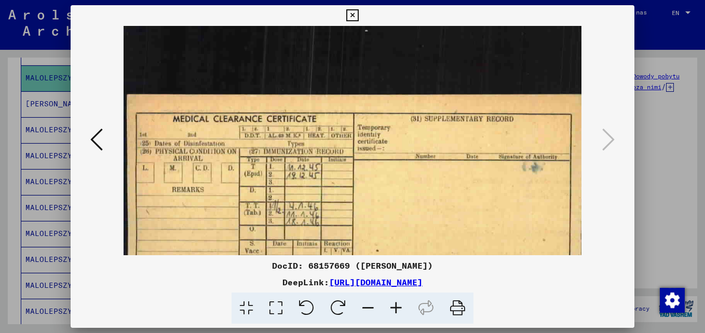
click at [660, 105] on div at bounding box center [352, 166] width 705 height 333
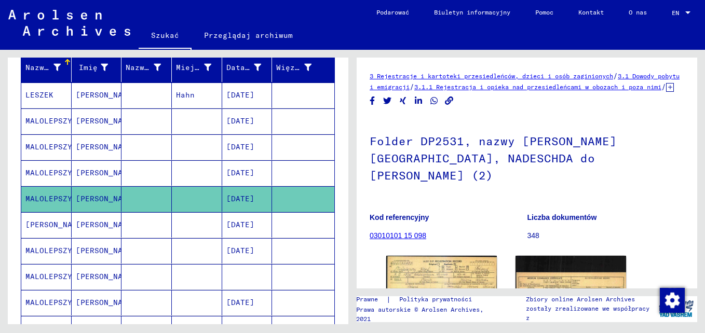
scroll to position [156, 0]
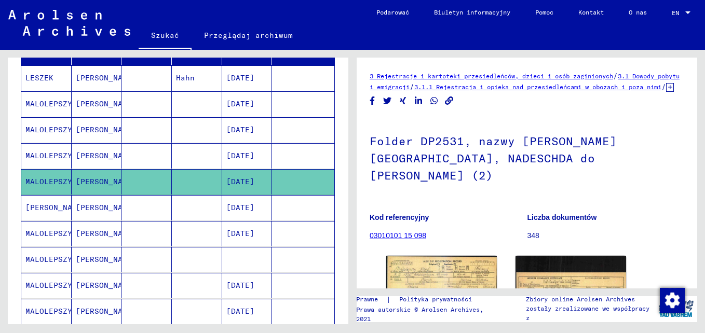
click at [53, 195] on mat-cell "[PERSON_NAME]" at bounding box center [46, 207] width 50 height 25
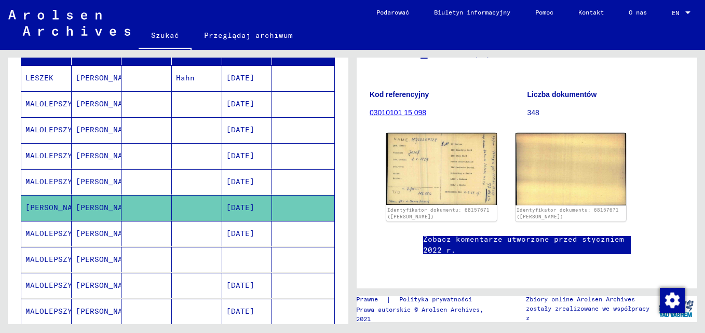
scroll to position [156, 0]
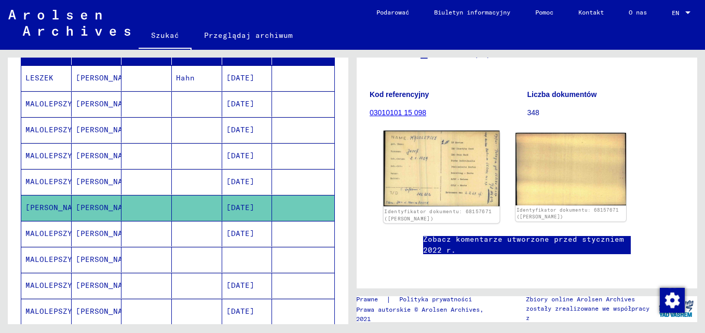
click at [438, 143] on img at bounding box center [442, 169] width 116 height 76
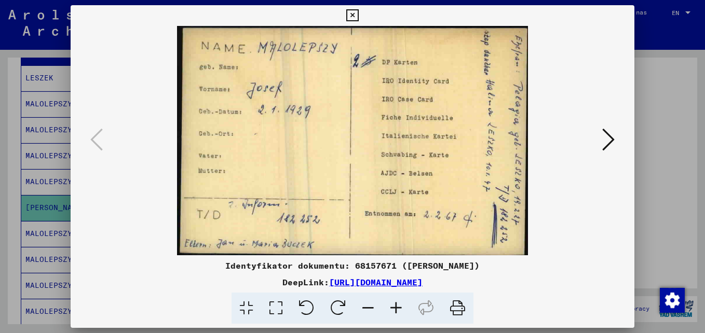
click at [613, 137] on icon at bounding box center [608, 139] width 12 height 25
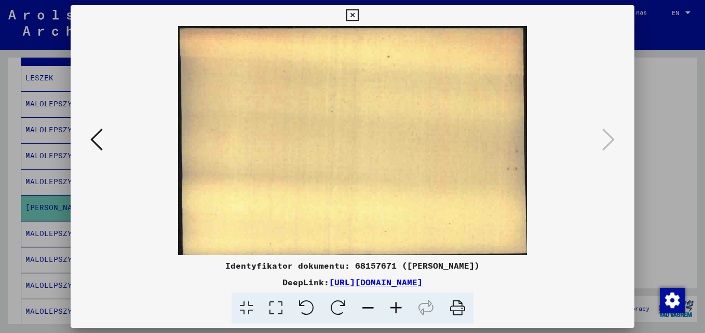
drag, startPoint x: 653, startPoint y: 109, endPoint x: 438, endPoint y: 123, distance: 216.0
click at [653, 109] on div at bounding box center [352, 166] width 705 height 333
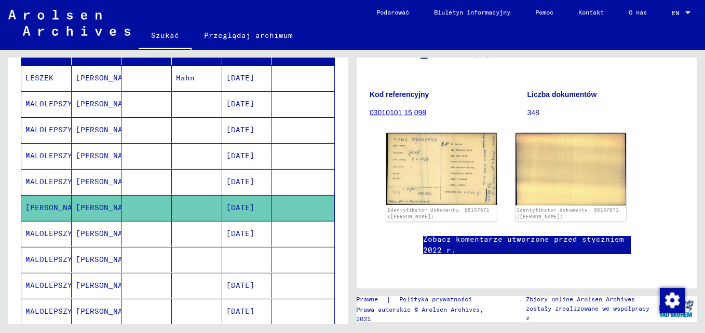
click at [67, 169] on mat-cell "MALOLEPSZY" at bounding box center [46, 181] width 50 height 25
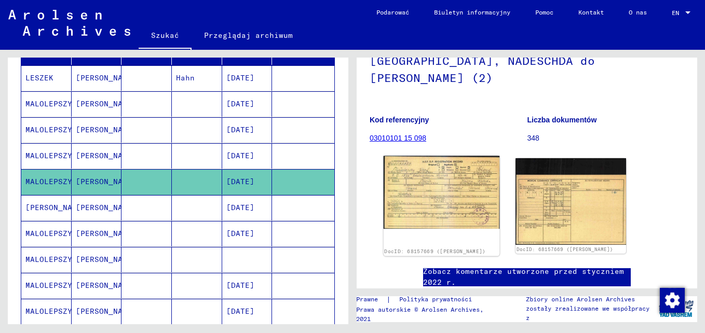
scroll to position [104, 0]
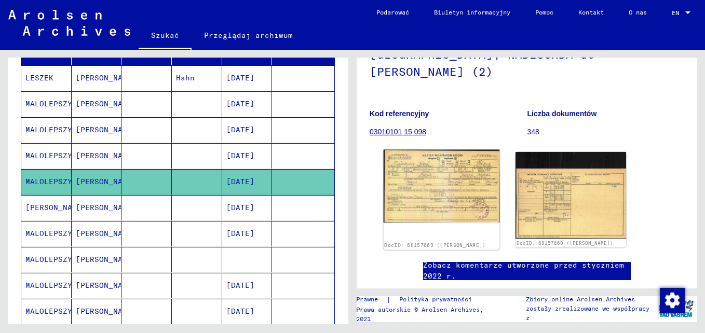
click at [441, 189] on img at bounding box center [442, 186] width 116 height 73
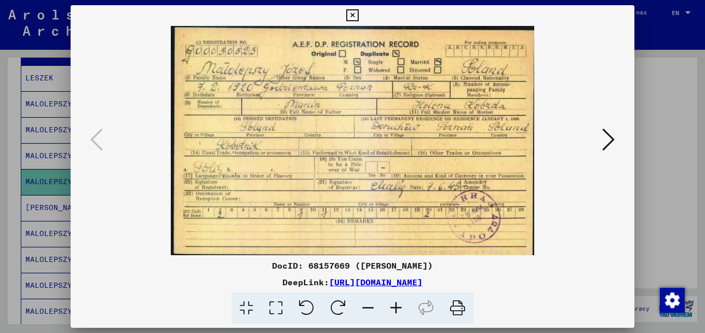
click at [348, 14] on icon at bounding box center [352, 15] width 12 height 12
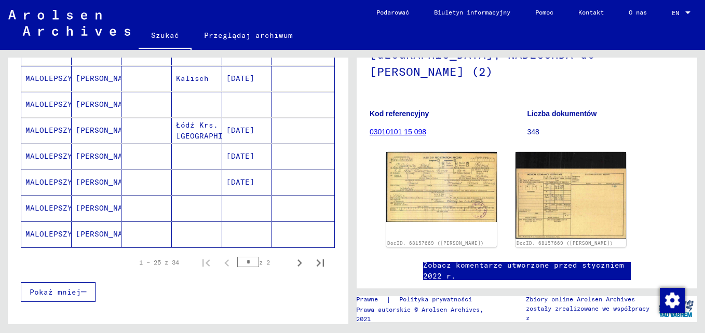
scroll to position [675, 0]
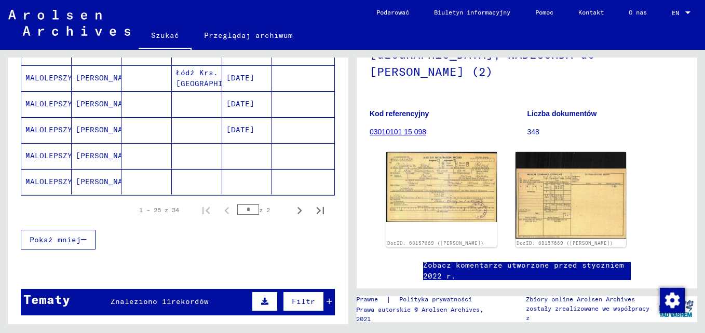
click at [48, 169] on mat-cell "MALOLEPSZY" at bounding box center [46, 181] width 50 height 25
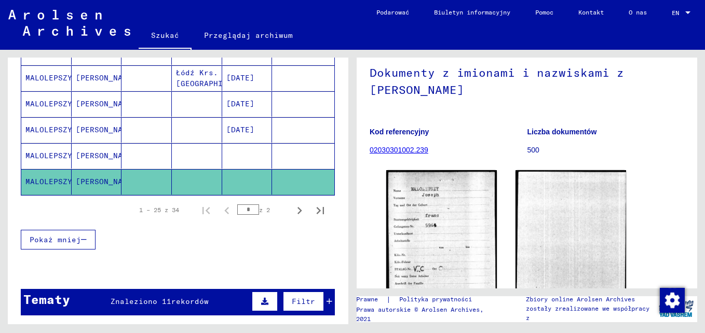
scroll to position [104, 0]
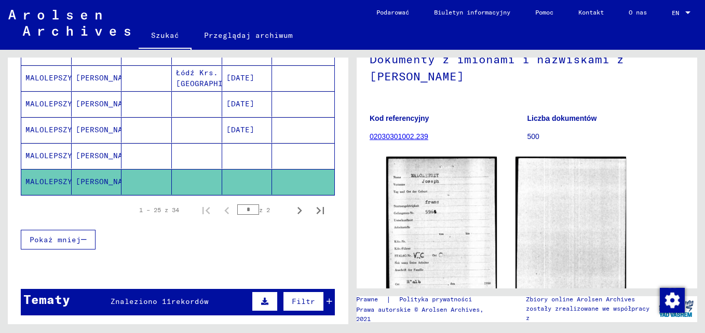
click at [55, 169] on mat-cell "MALOLEPSZY" at bounding box center [46, 181] width 50 height 25
drag, startPoint x: 55, startPoint y: 167, endPoint x: 49, endPoint y: 146, distance: 22.0
click at [51, 146] on mat-cell "MALOLEPSZY" at bounding box center [46, 155] width 50 height 25
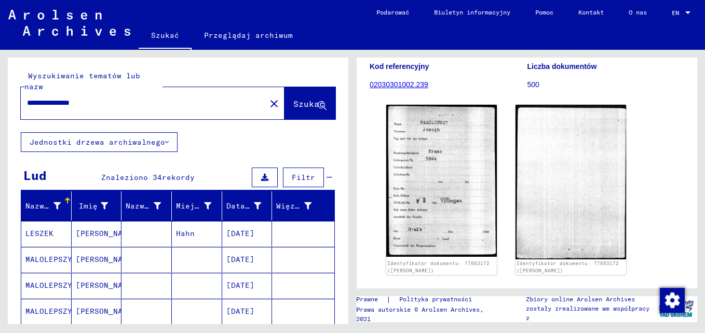
drag, startPoint x: 116, startPoint y: 92, endPoint x: 78, endPoint y: 91, distance: 37.9
click at [78, 98] on input "**********" at bounding box center [143, 103] width 233 height 11
type input "**********"
click at [295, 99] on span "Szukać" at bounding box center [308, 104] width 31 height 10
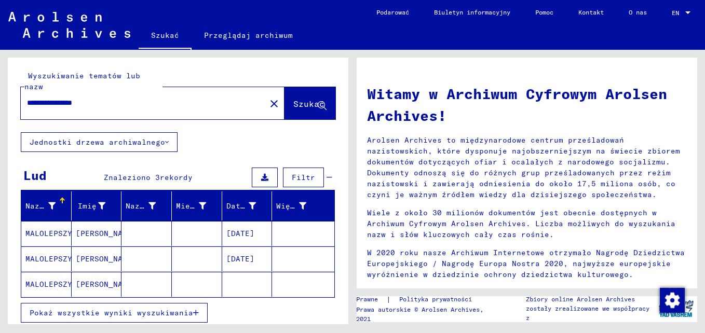
click at [43, 222] on mat-cell "MALOLEPSZY" at bounding box center [46, 233] width 50 height 25
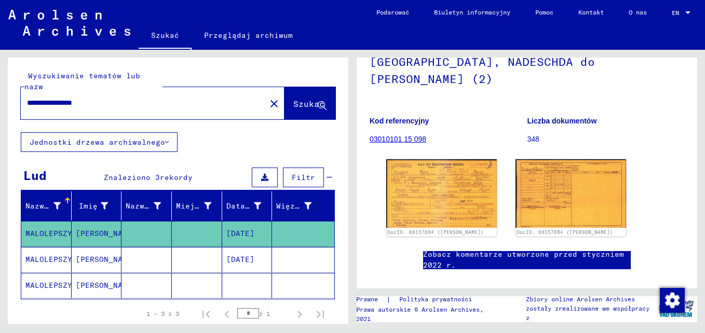
scroll to position [104, 0]
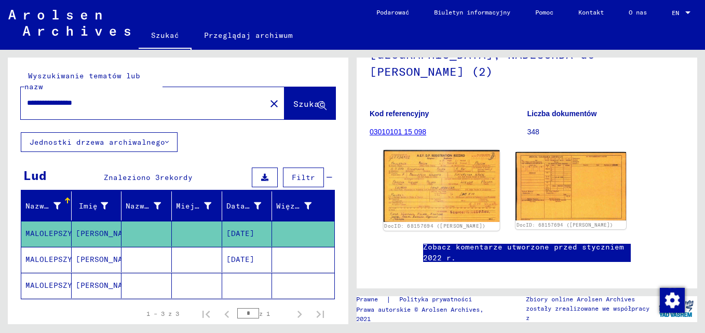
click at [421, 183] on img at bounding box center [442, 187] width 116 height 72
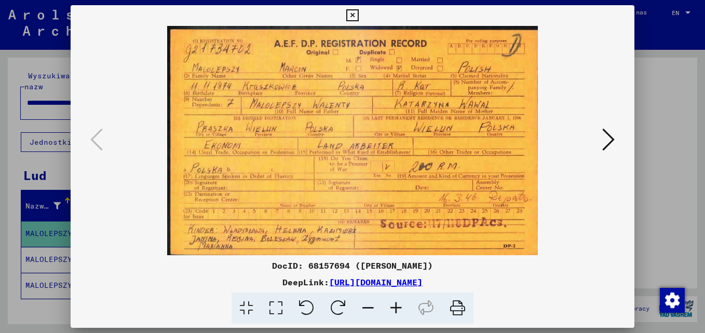
click at [604, 135] on icon at bounding box center [608, 139] width 12 height 25
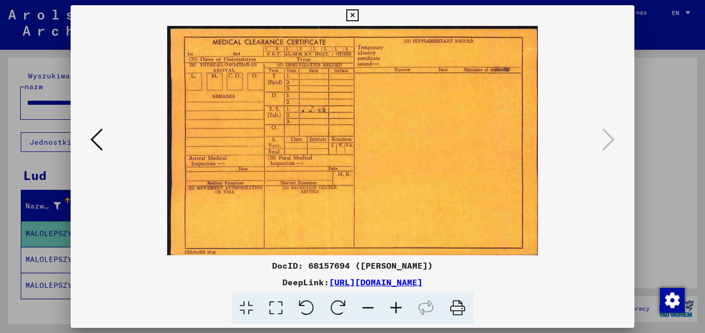
drag, startPoint x: 354, startPoint y: 11, endPoint x: 342, endPoint y: 37, distance: 28.8
click at [354, 12] on icon at bounding box center [352, 15] width 12 height 12
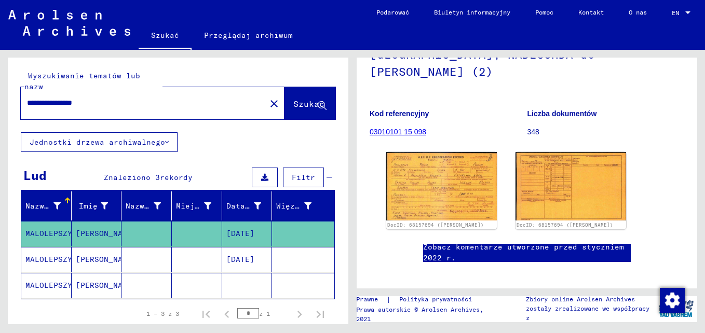
click at [56, 247] on mat-cell "MALOLEPSZY" at bounding box center [46, 259] width 50 height 25
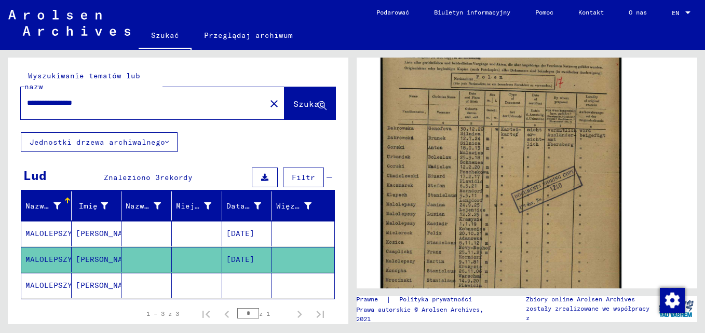
scroll to position [312, 0]
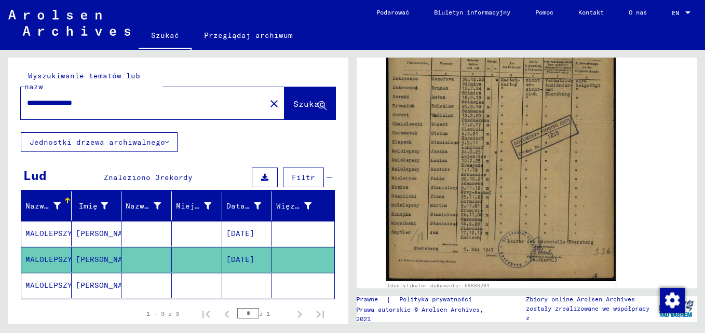
click at [55, 274] on icon at bounding box center [43, 292] width 26 height 42
click at [46, 276] on icon at bounding box center [43, 292] width 26 height 42
click at [46, 274] on icon at bounding box center [43, 292] width 26 height 42
